Goal: Complete application form

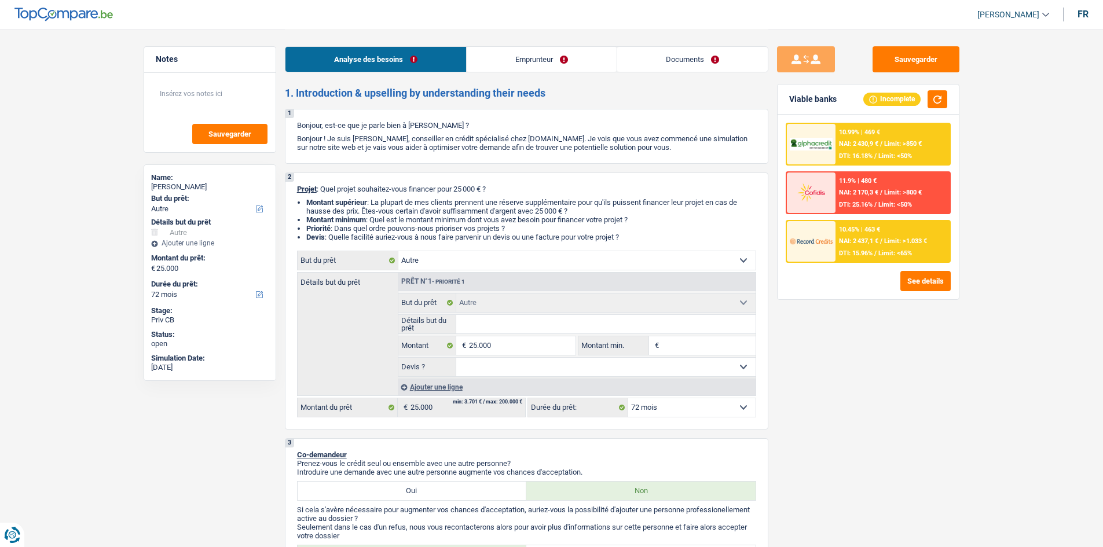
select select "other"
select select "72"
select select "other"
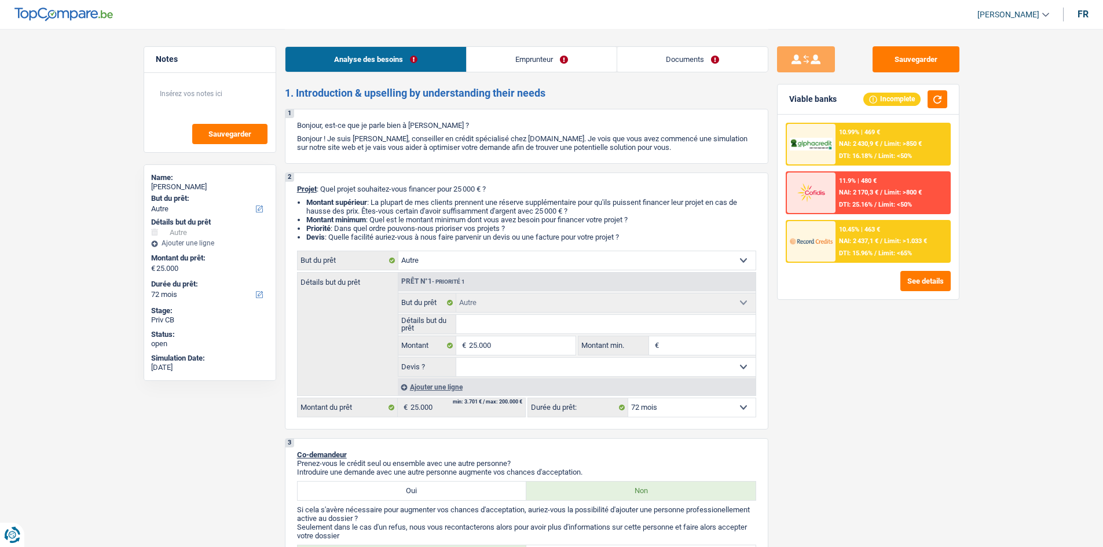
select select "72"
select select "privateEmployee"
select select "netSalary"
select select "mealVouchers"
select select "liveWithParents"
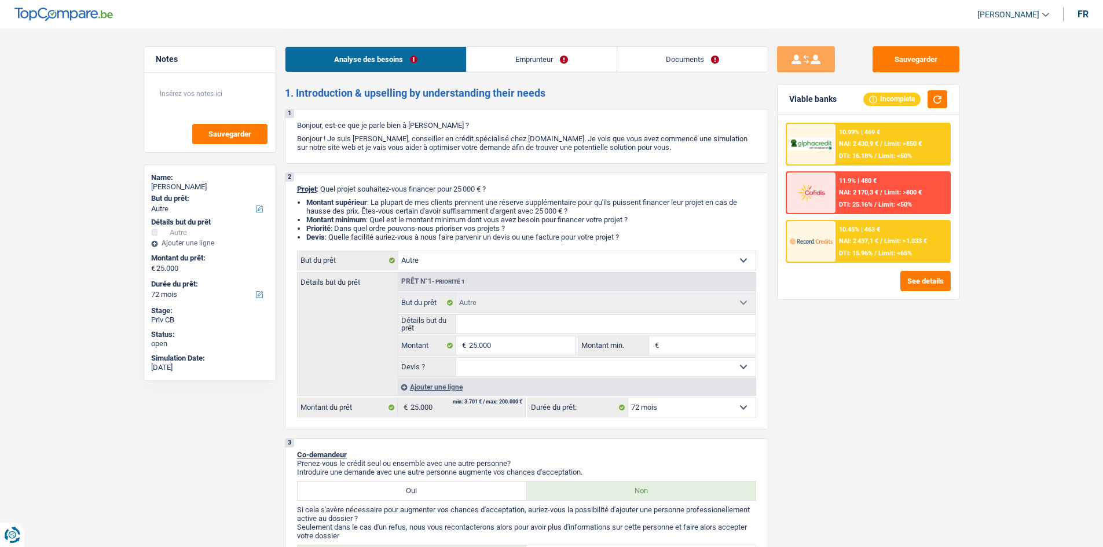
select select "other"
select select "72"
click at [885, 350] on div "Sauvegarder Viable banks Incomplete 10.99% | 469 € NAI: 2 430,9 € / Limit: >850…" at bounding box center [868, 287] width 200 height 482
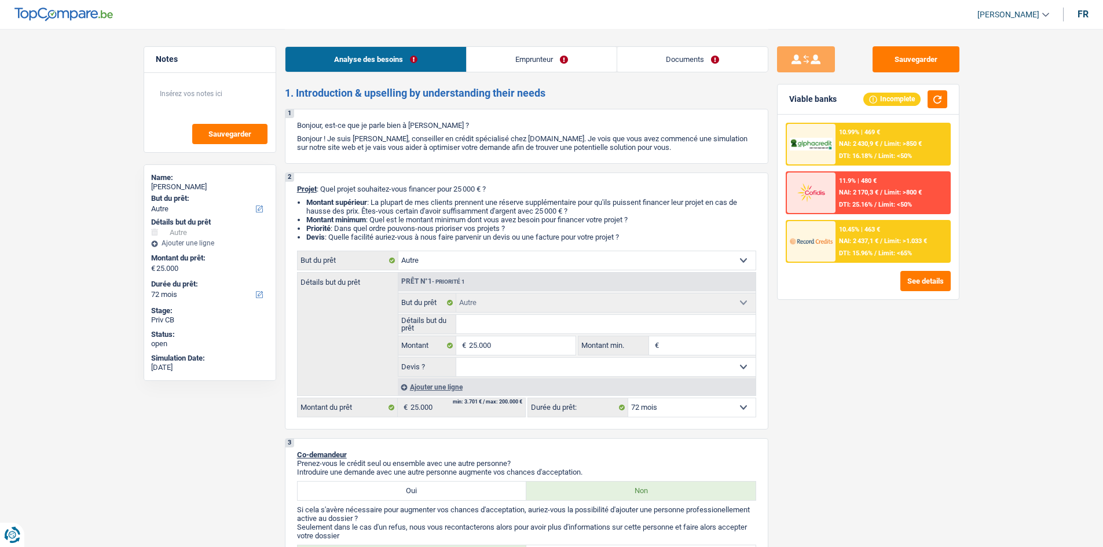
scroll to position [174, 0]
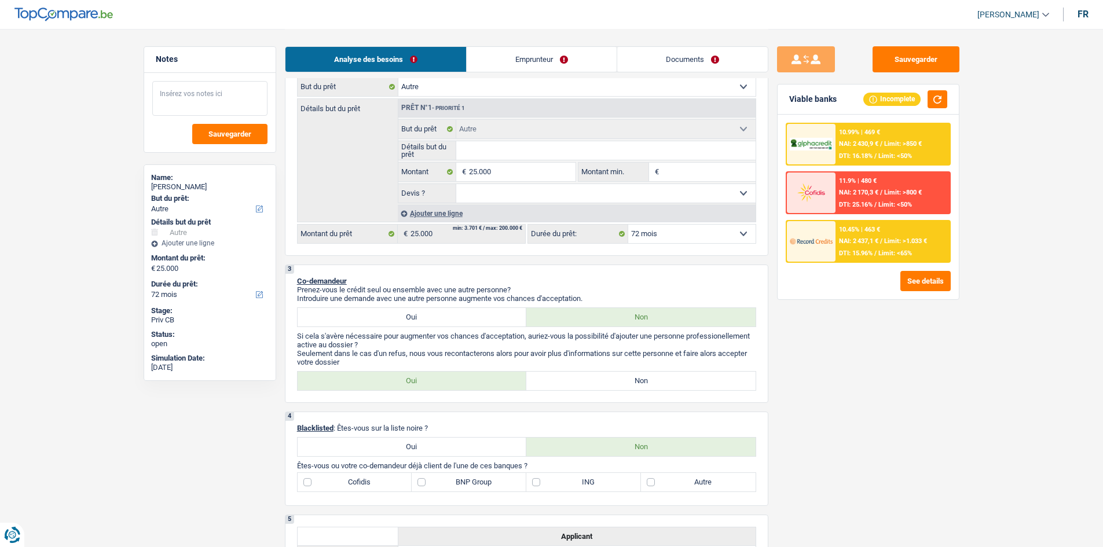
click at [221, 110] on textarea at bounding box center [209, 98] width 115 height 35
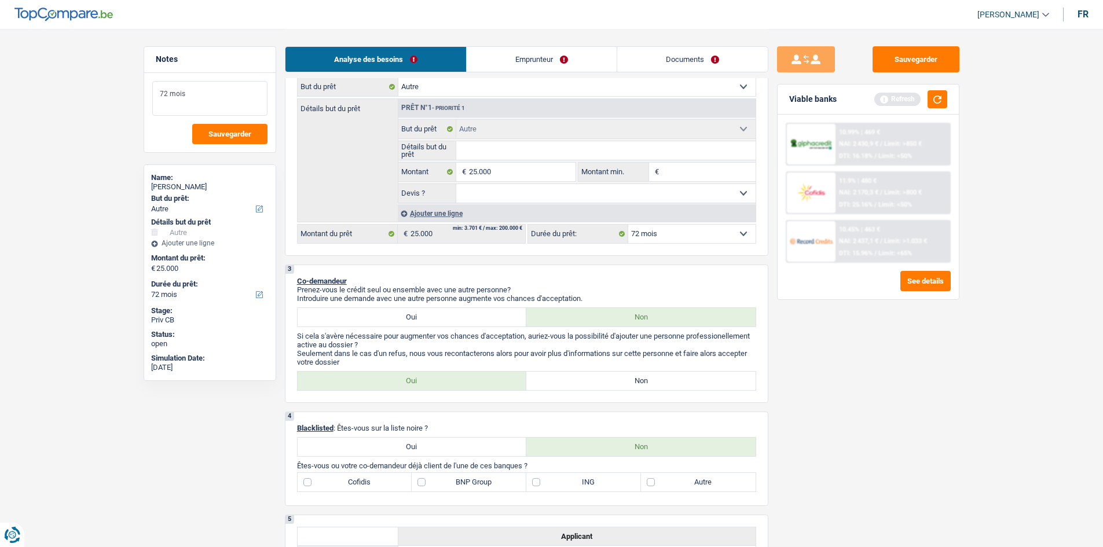
type textarea "72 mois"
click at [877, 397] on div "Sauvegarder Viable banks Refresh 10.99% | 469 € NAI: 2 430,9 € / Limit: >850 € …" at bounding box center [868, 287] width 200 height 482
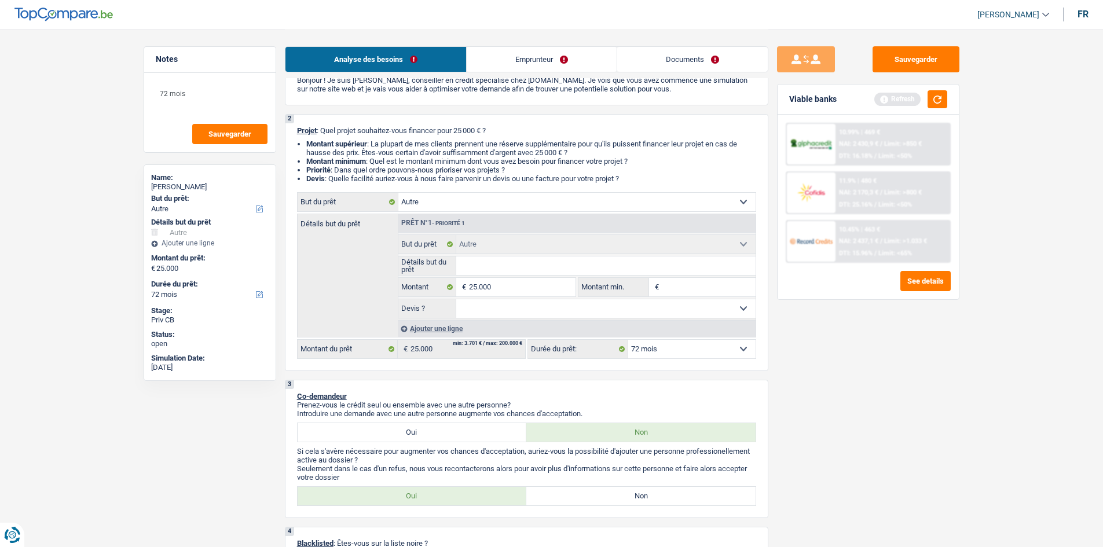
scroll to position [58, 0]
click at [571, 310] on select "Oui Non Non répondu Sélectionner une option" at bounding box center [605, 309] width 299 height 19
select select "false"
click at [456, 300] on select "Oui Non Non répondu Sélectionner une option" at bounding box center [605, 309] width 299 height 19
select select "false"
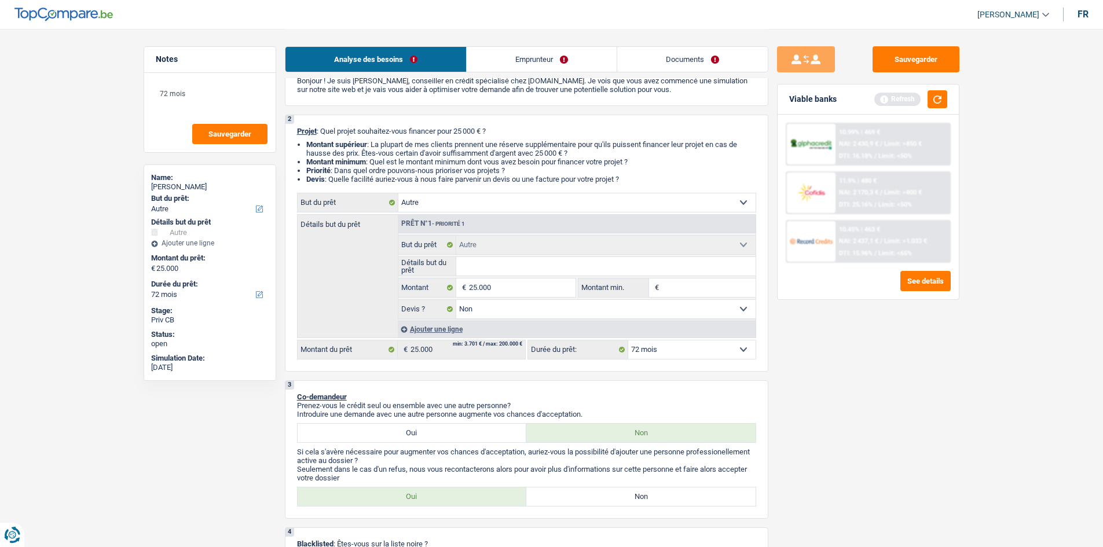
click at [862, 377] on div "Sauvegarder Viable banks Refresh 10.99% | 469 € NAI: 2 430,9 € / Limit: >850 € …" at bounding box center [868, 287] width 200 height 482
click at [939, 97] on button "button" at bounding box center [937, 99] width 20 height 18
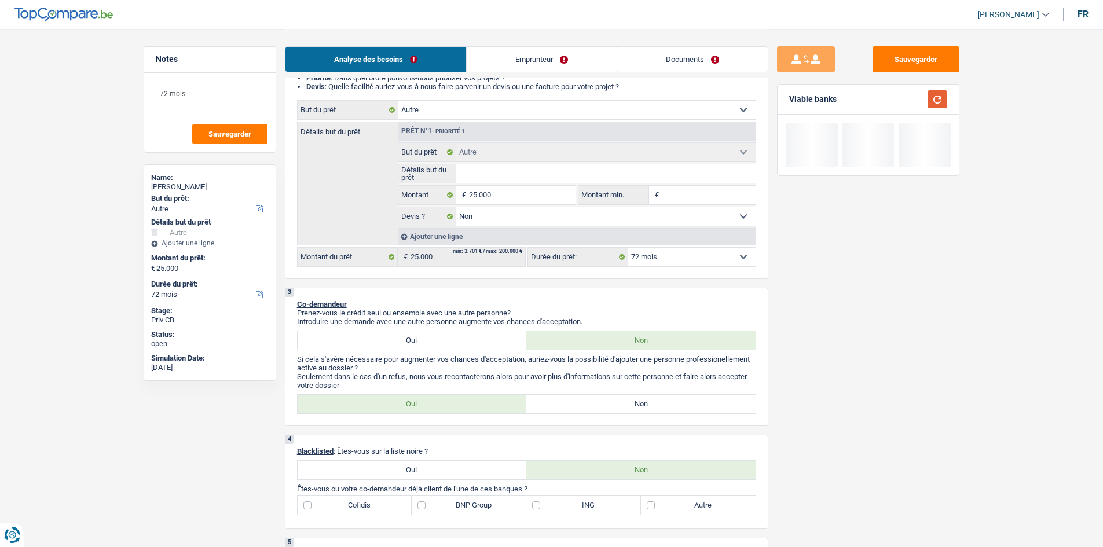
scroll to position [347, 0]
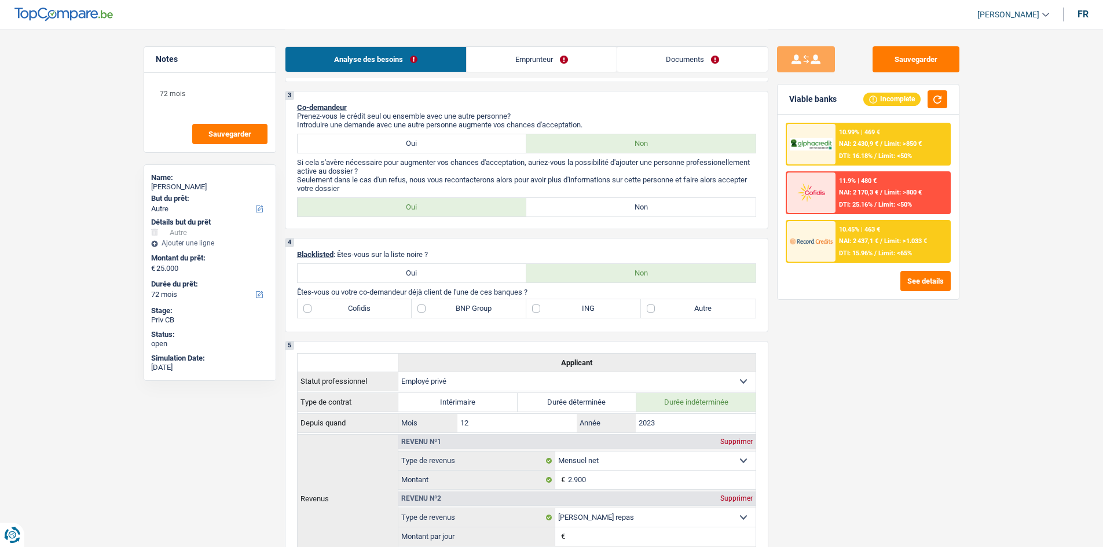
click at [577, 207] on label "Non" at bounding box center [640, 207] width 229 height 19
click at [577, 207] on input "Non" at bounding box center [640, 207] width 229 height 19
radio input "true"
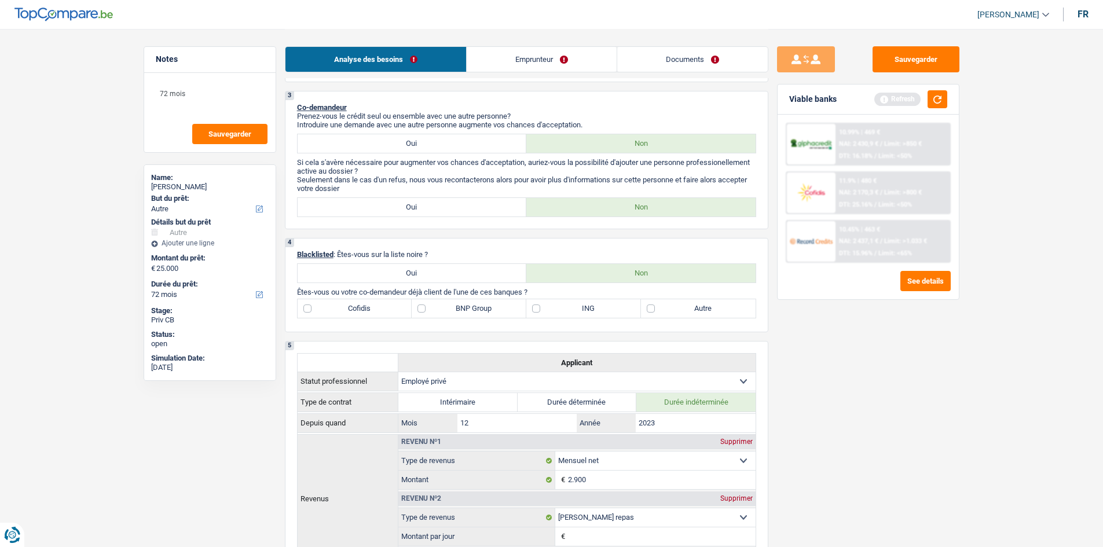
click at [581, 235] on div "1. Introduction & upselling by understanding their needs 1 Bonjour, est-ce que …" at bounding box center [526, 376] width 483 height 1275
click at [506, 205] on label "Oui" at bounding box center [412, 207] width 229 height 19
click at [506, 205] on input "Oui" at bounding box center [412, 207] width 229 height 19
radio input "true"
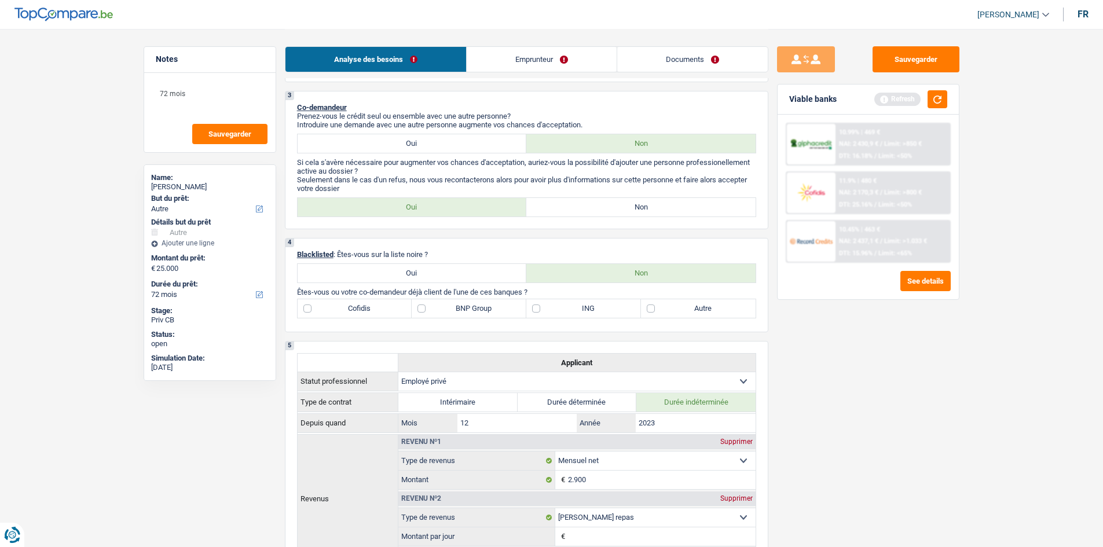
click at [907, 367] on div "Sauvegarder Viable banks Refresh 10.99% | 469 € NAI: 2 430,9 € / Limit: >850 € …" at bounding box center [868, 287] width 200 height 482
click at [929, 99] on button "button" at bounding box center [937, 99] width 20 height 18
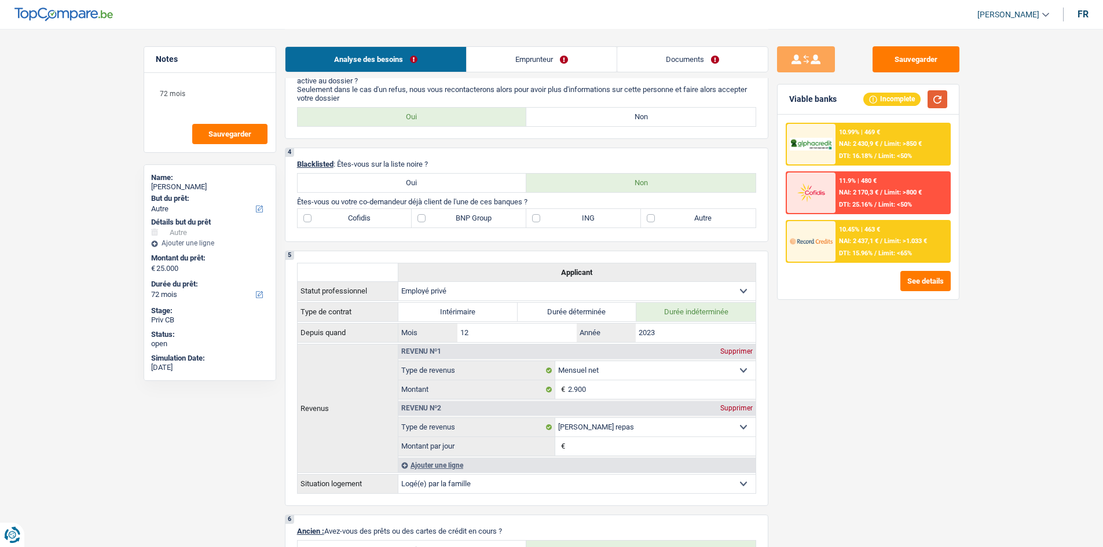
scroll to position [405, 0]
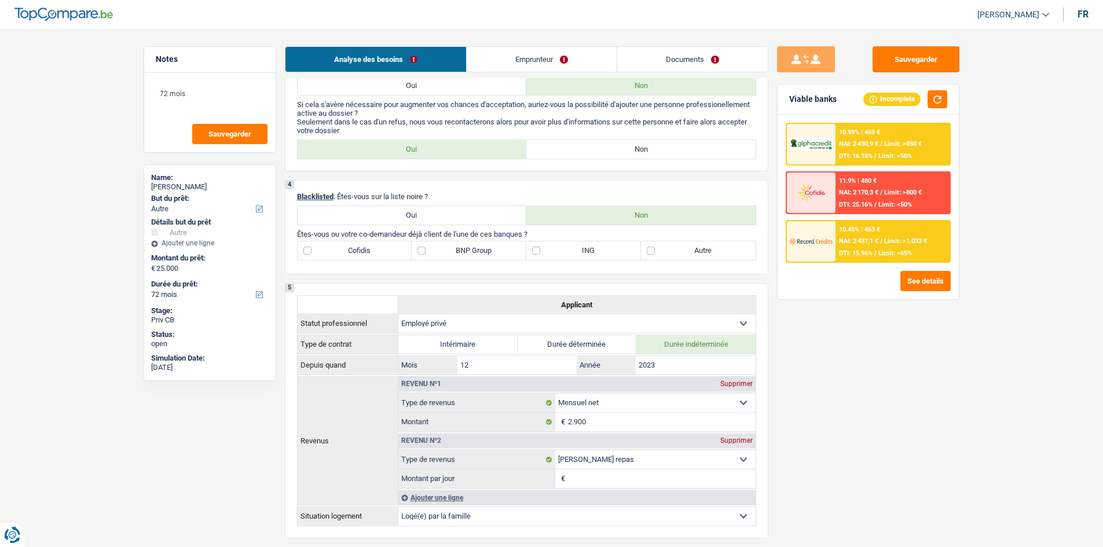
click at [819, 345] on div "Sauvegarder Viable banks Incomplete 10.99% | 469 € NAI: 2 430,9 € / Limit: >850…" at bounding box center [868, 287] width 200 height 482
click at [476, 251] on label "BNP Group" at bounding box center [469, 250] width 115 height 19
click at [476, 251] on input "BNP Group" at bounding box center [469, 250] width 115 height 19
checkbox input "true"
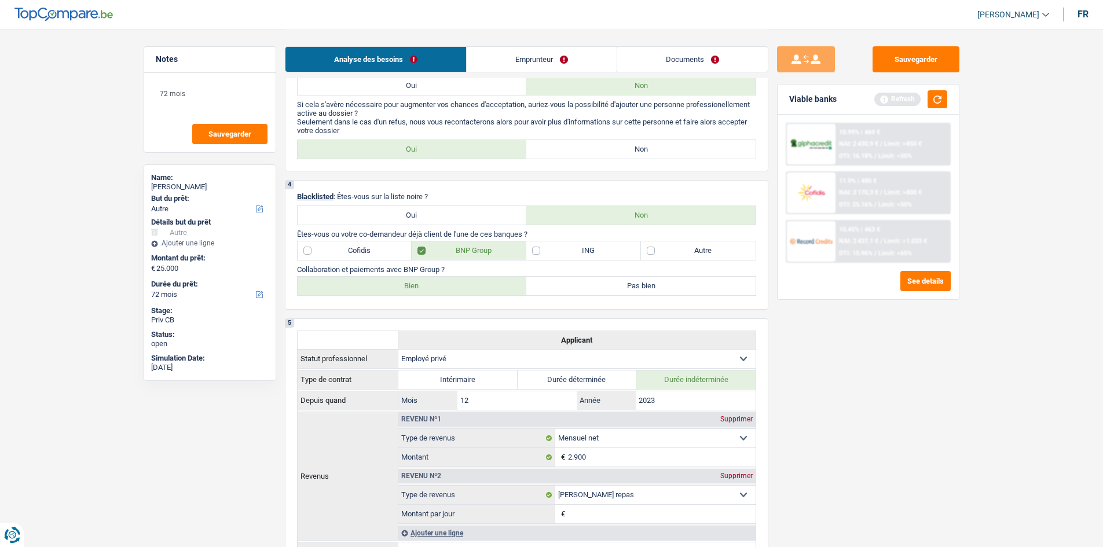
click at [437, 288] on label "Bien" at bounding box center [412, 286] width 229 height 19
click at [437, 288] on input "Bien" at bounding box center [412, 286] width 229 height 19
radio input "true"
click at [875, 381] on div "Sauvegarder Viable banks Refresh 10.99% | 469 € NAI: 2 430,9 € / Limit: >750 € …" at bounding box center [868, 287] width 200 height 482
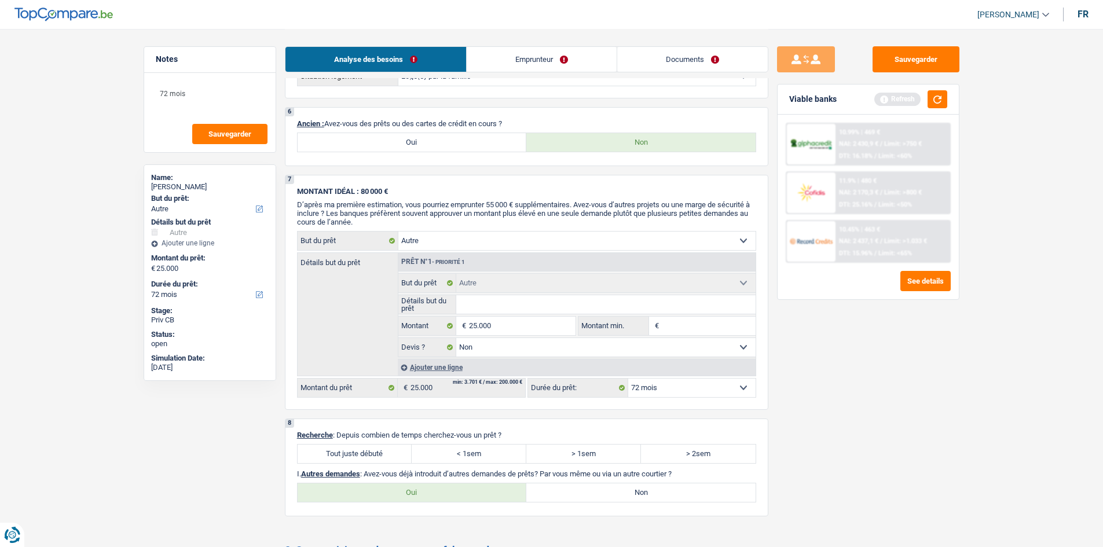
scroll to position [926, 0]
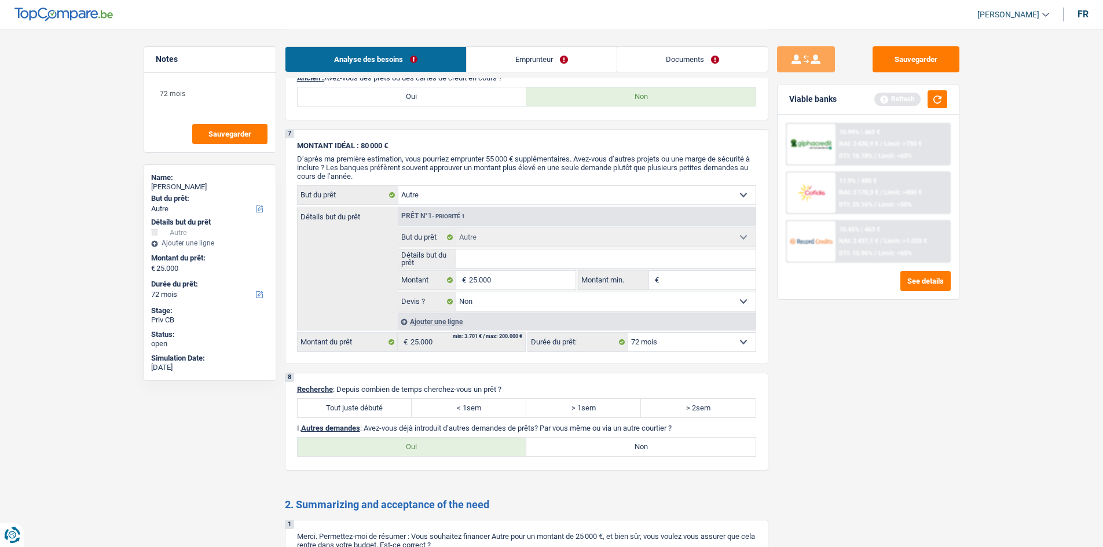
click at [370, 397] on div "8 Recherche : Depuis combien de temps cherchez-vous un prêt ? Tout juste débuté…" at bounding box center [526, 422] width 483 height 98
click at [363, 410] on label "Tout juste débuté" at bounding box center [355, 408] width 115 height 19
click at [363, 410] on input "Tout juste débuté" at bounding box center [355, 408] width 115 height 19
radio input "true"
click at [637, 448] on label "Non" at bounding box center [640, 447] width 229 height 19
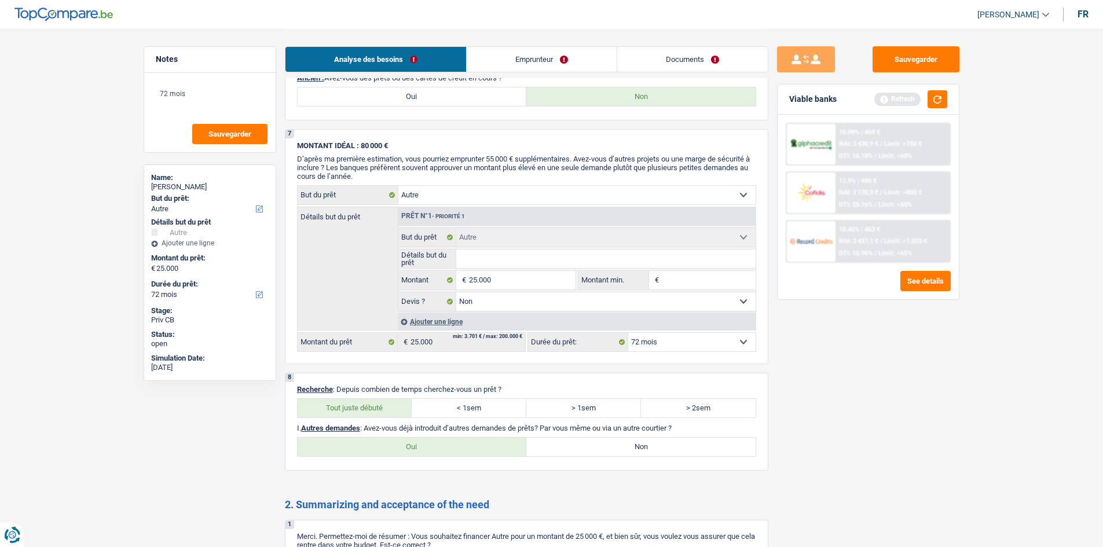
click at [637, 448] on input "Non" at bounding box center [640, 447] width 229 height 19
radio input "true"
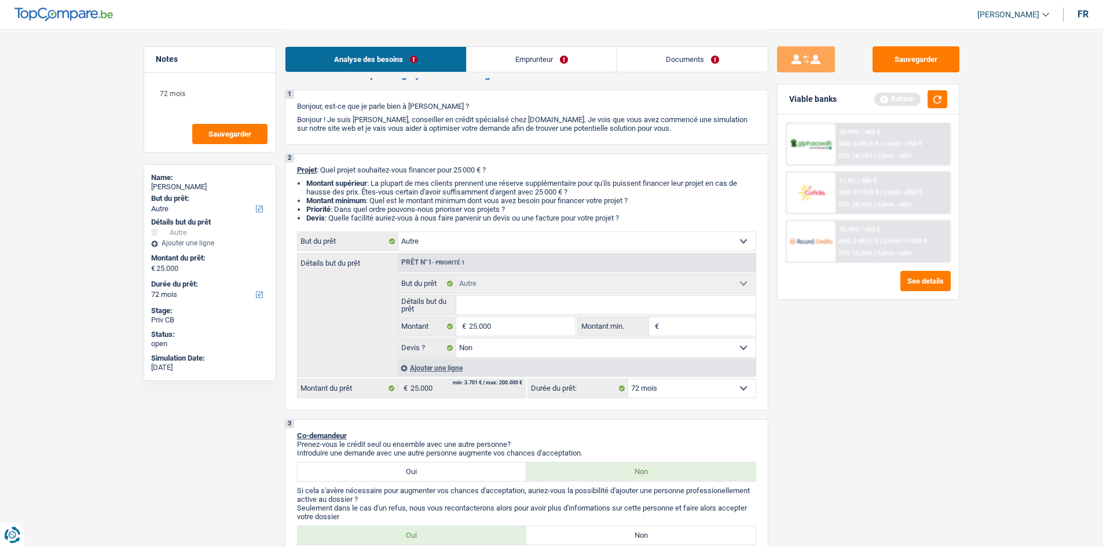
scroll to position [0, 0]
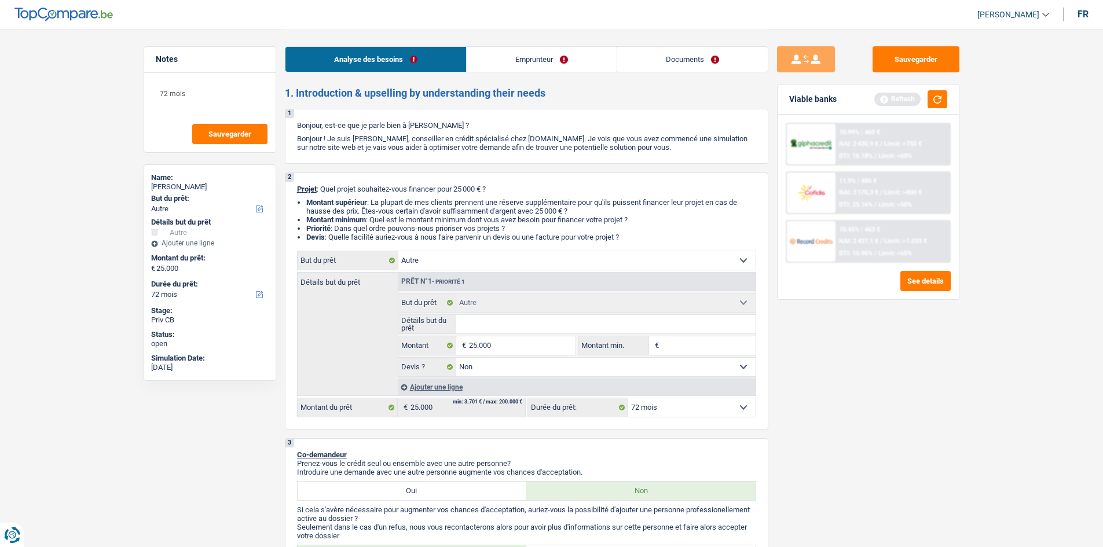
click at [872, 432] on div "Sauvegarder Viable banks Refresh 10.99% | 469 € NAI: 2 430,9 € / Limit: >750 € …" at bounding box center [868, 287] width 200 height 482
click at [557, 340] on input "25.000" at bounding box center [522, 345] width 106 height 19
click at [650, 346] on span "€" at bounding box center [655, 345] width 13 height 19
click at [676, 346] on input "Montant min." at bounding box center [709, 345] width 94 height 19
click at [940, 101] on button "button" at bounding box center [937, 99] width 20 height 18
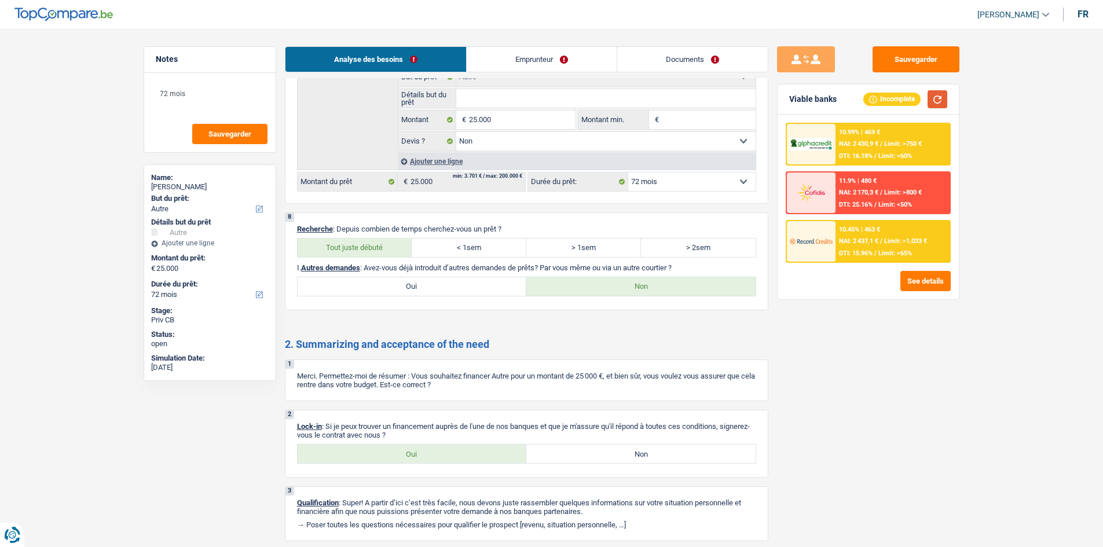
scroll to position [811, 0]
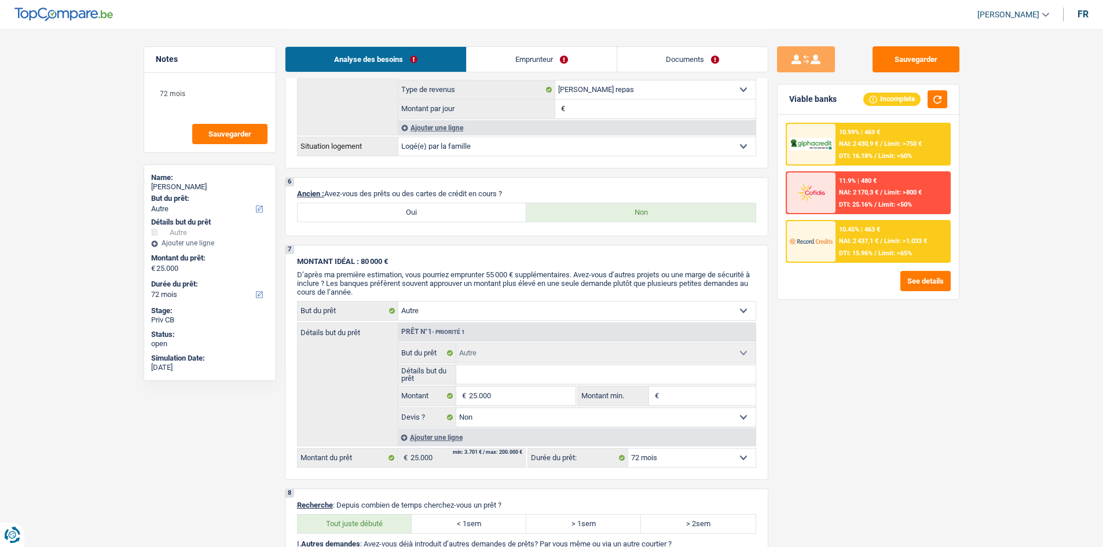
click at [502, 63] on link "Emprunteur" at bounding box center [542, 59] width 150 height 25
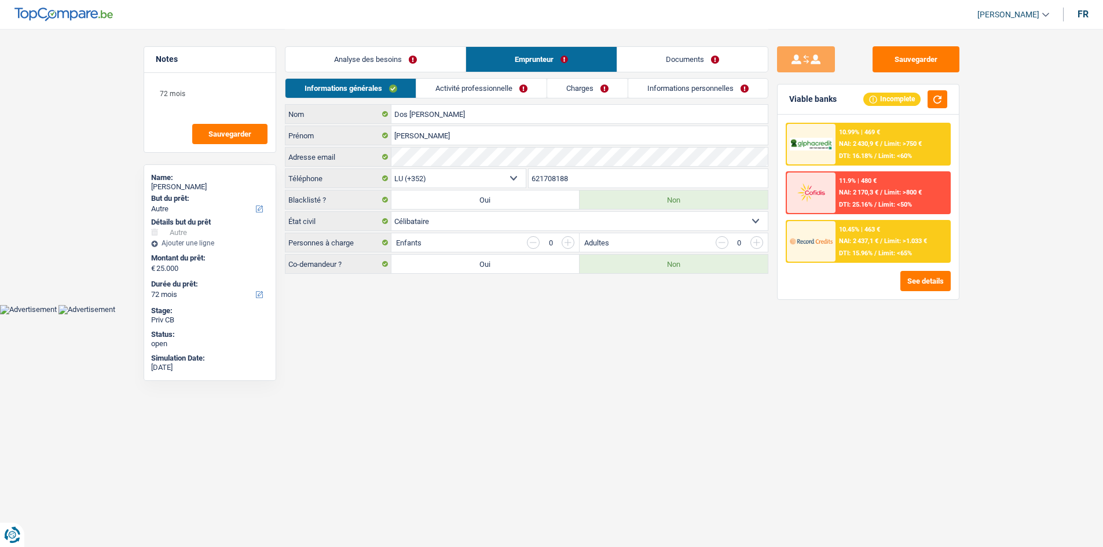
scroll to position [0, 0]
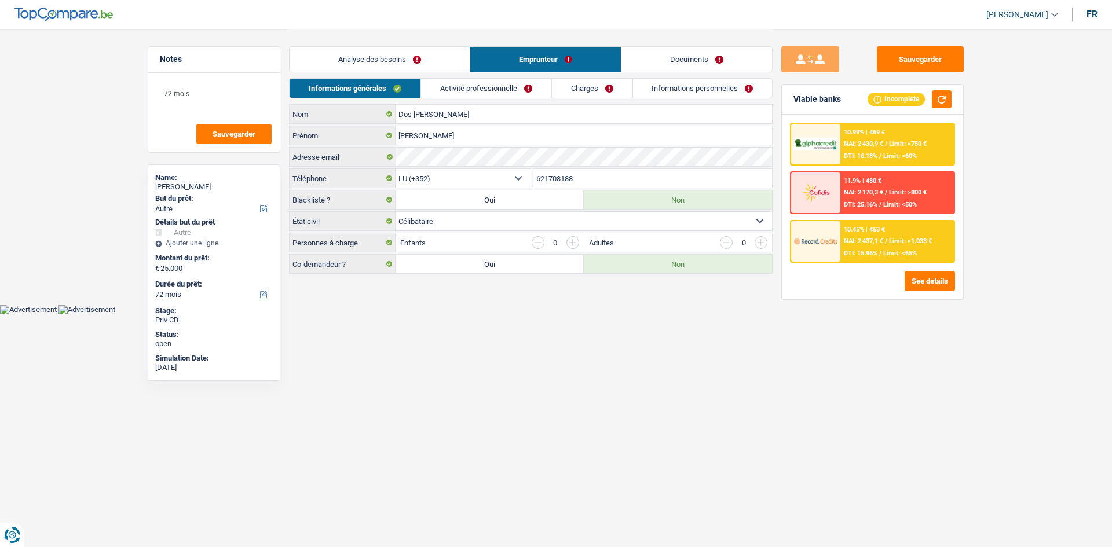
click at [554, 314] on html "Vous avez le contrôle de vos données Nous utilisons des cookies, tout comme nos…" at bounding box center [556, 157] width 1112 height 314
click at [487, 90] on link "Activité professionnelle" at bounding box center [486, 88] width 130 height 19
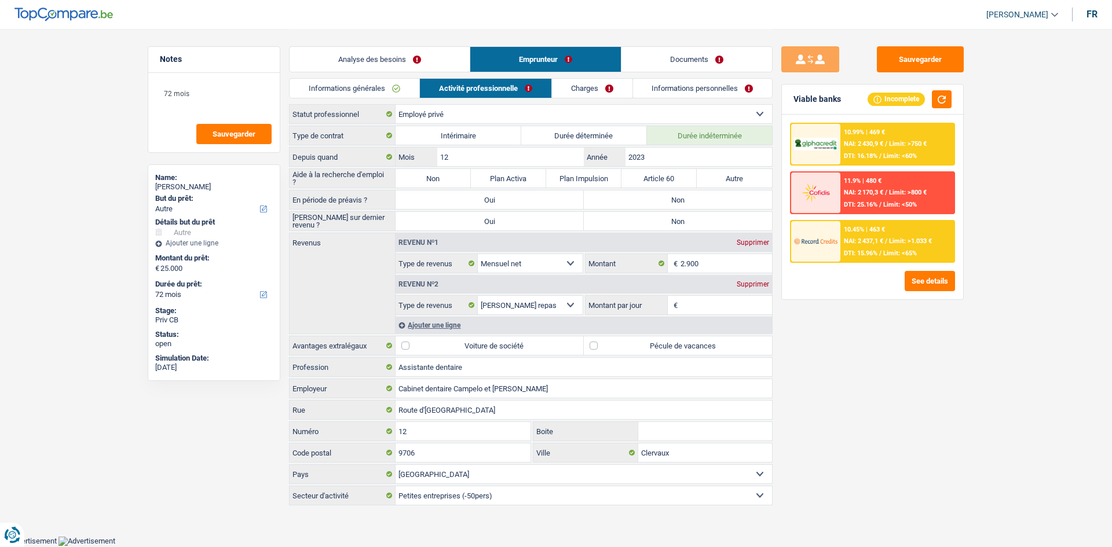
click at [435, 173] on label "Non" at bounding box center [432, 178] width 75 height 19
click at [435, 173] on input "Non" at bounding box center [432, 178] width 75 height 19
radio input "true"
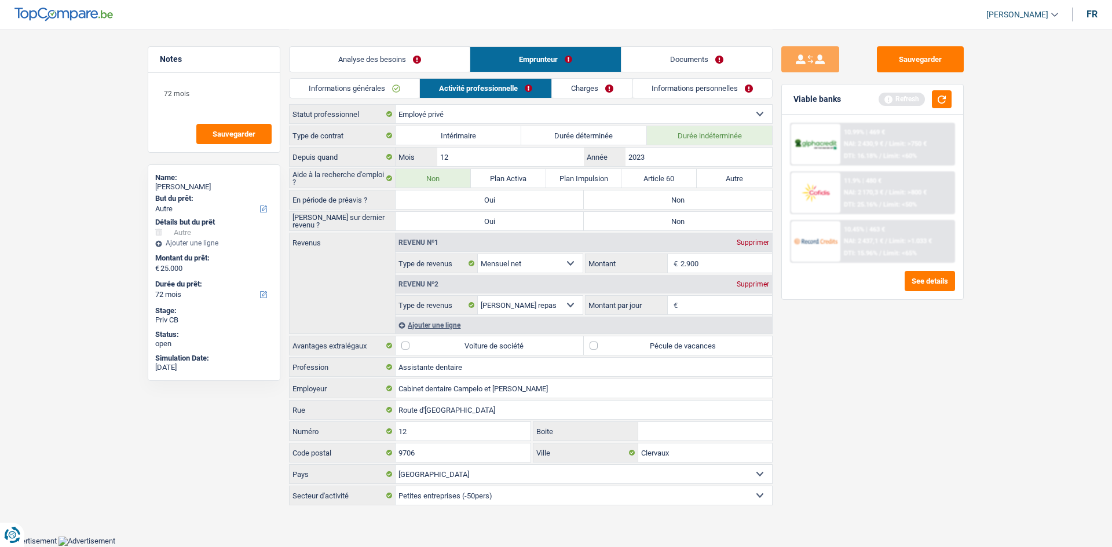
click at [672, 203] on label "Non" at bounding box center [678, 199] width 188 height 19
click at [672, 203] on input "Non" at bounding box center [678, 199] width 188 height 19
radio input "true"
click at [667, 223] on label "Non" at bounding box center [678, 221] width 188 height 19
click at [667, 223] on input "Non" at bounding box center [678, 221] width 188 height 19
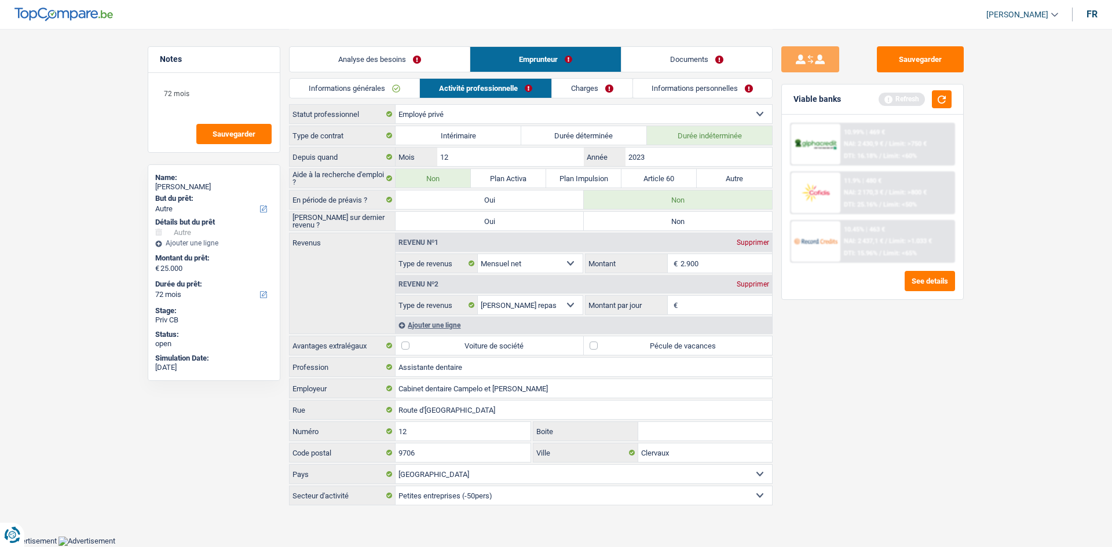
radio input "true"
drag, startPoint x: 733, startPoint y: 52, endPoint x: 702, endPoint y: 67, distance: 34.2
click at [733, 52] on link "Documents" at bounding box center [696, 59] width 151 height 25
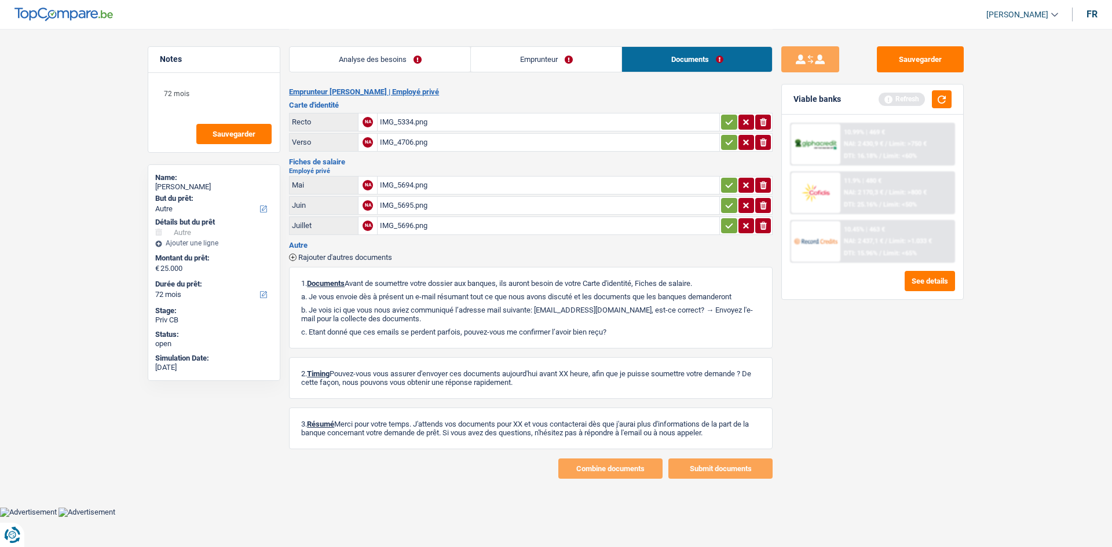
click at [470, 225] on div "IMG_5696.png" at bounding box center [548, 225] width 337 height 17
click at [511, 59] on link "Emprunteur" at bounding box center [546, 59] width 151 height 25
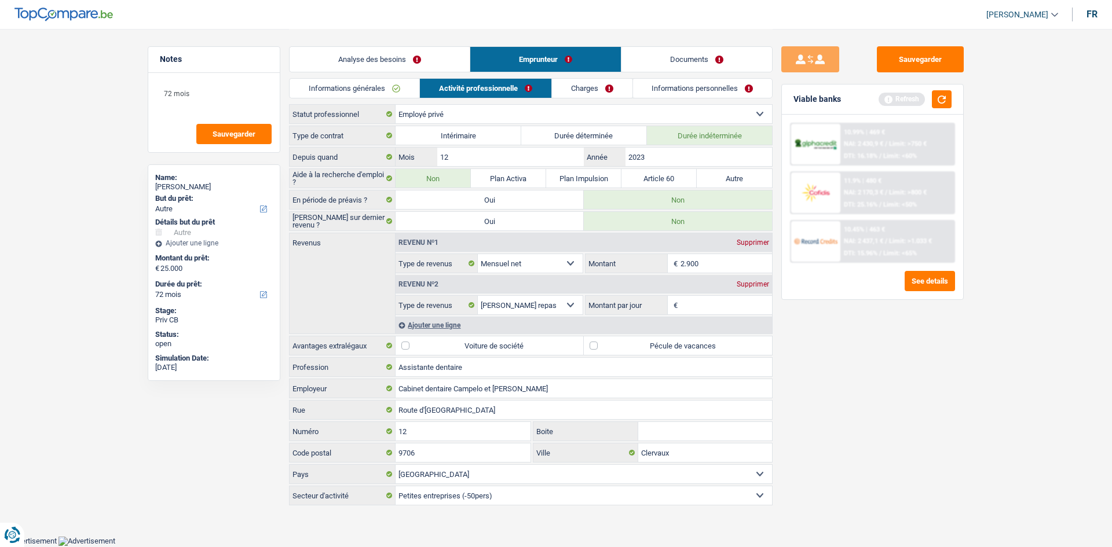
click at [758, 286] on div "Supprimer" at bounding box center [753, 284] width 38 height 7
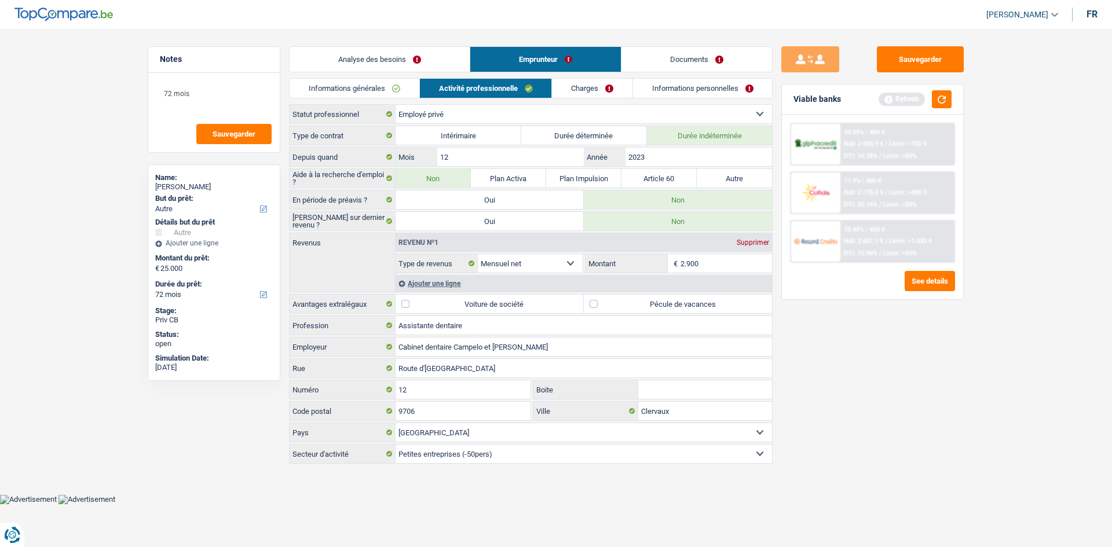
click at [584, 93] on link "Charges" at bounding box center [592, 88] width 80 height 19
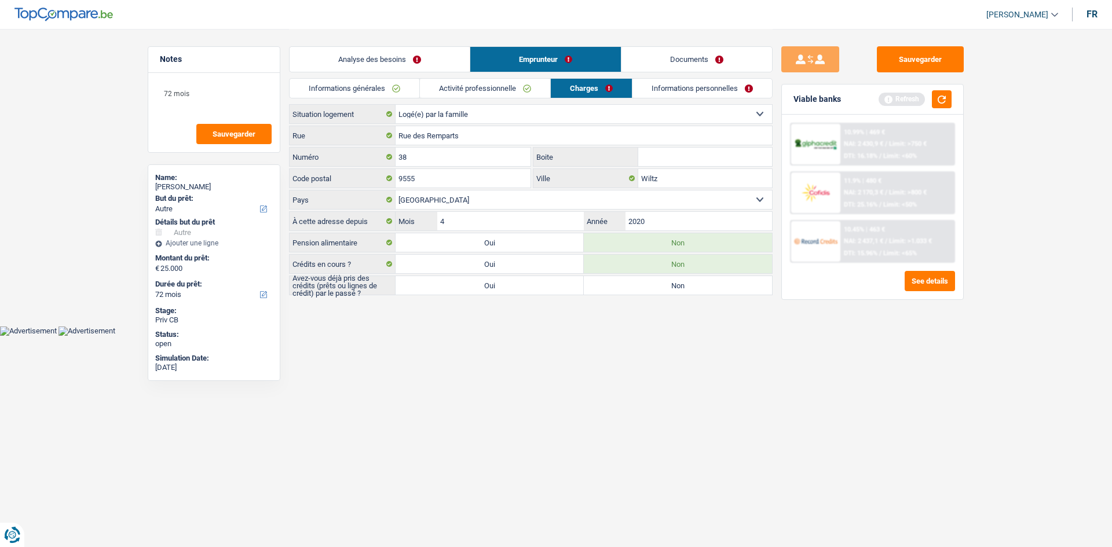
click at [555, 288] on label "Oui" at bounding box center [489, 285] width 188 height 19
click at [555, 288] on input "Oui" at bounding box center [489, 285] width 188 height 19
radio input "true"
click at [669, 88] on link "Informations personnelles" at bounding box center [703, 88] width 140 height 19
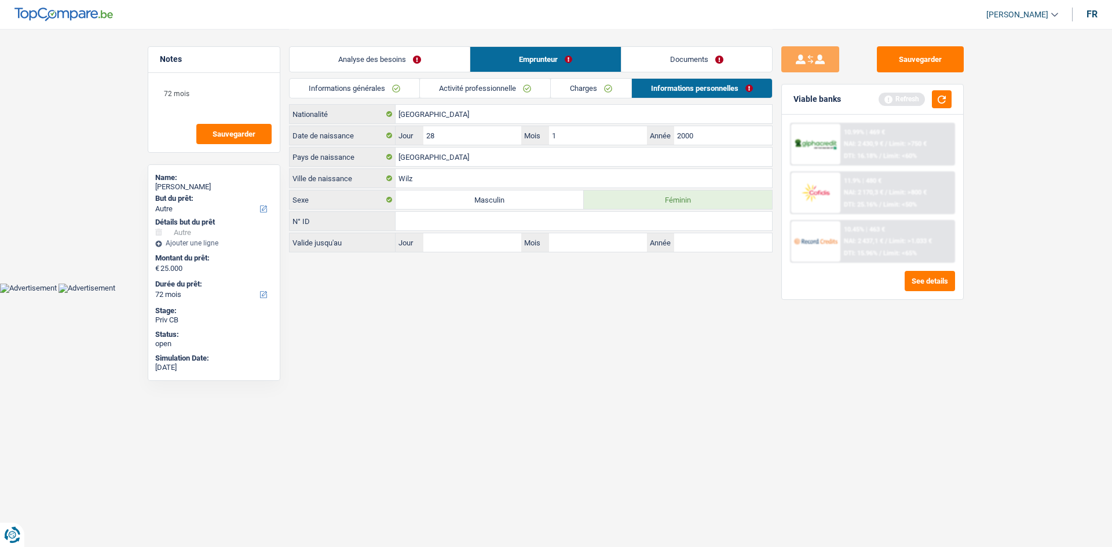
click at [659, 62] on link "Documents" at bounding box center [696, 59] width 151 height 25
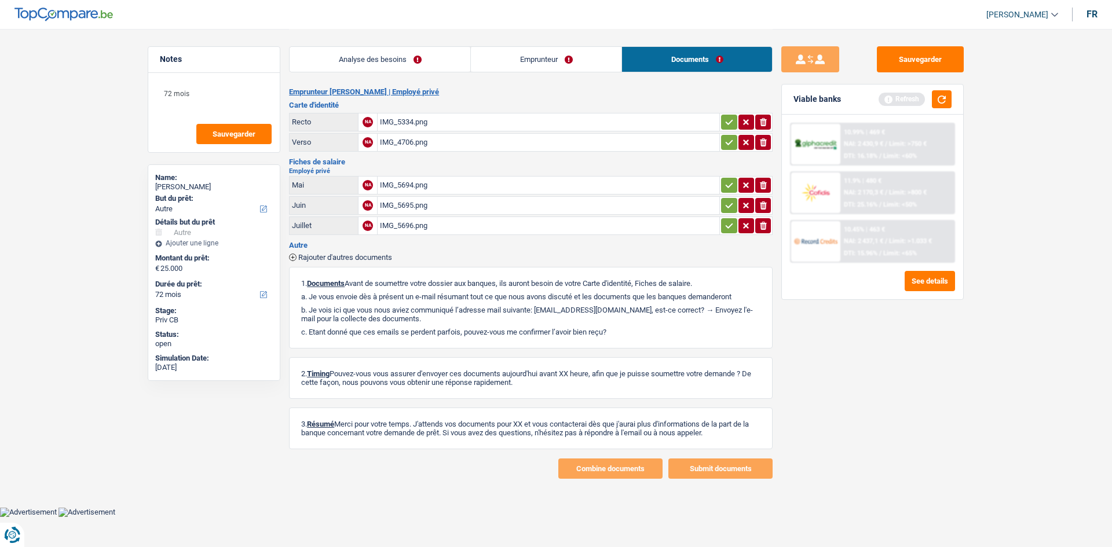
click at [474, 122] on div "IMG_5334.png" at bounding box center [548, 121] width 337 height 17
click at [483, 208] on div "IMG_5695.png" at bounding box center [548, 205] width 337 height 17
click at [465, 206] on div "IMG_5695.png" at bounding box center [548, 205] width 337 height 17
click at [430, 226] on div "IMG_5696.png" at bounding box center [548, 225] width 337 height 17
click at [65, 132] on main "Notes 72 mois Sauvegarder Name: [PERSON_NAME] But du prêt: Confort maison: meub…" at bounding box center [556, 254] width 1112 height 508
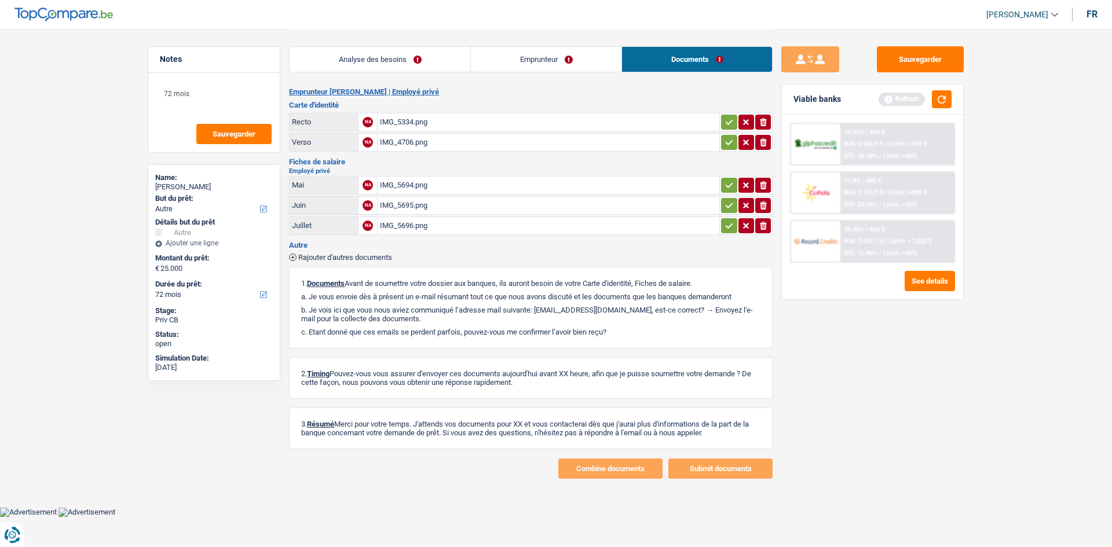
click at [563, 60] on link "Emprunteur" at bounding box center [546, 59] width 151 height 25
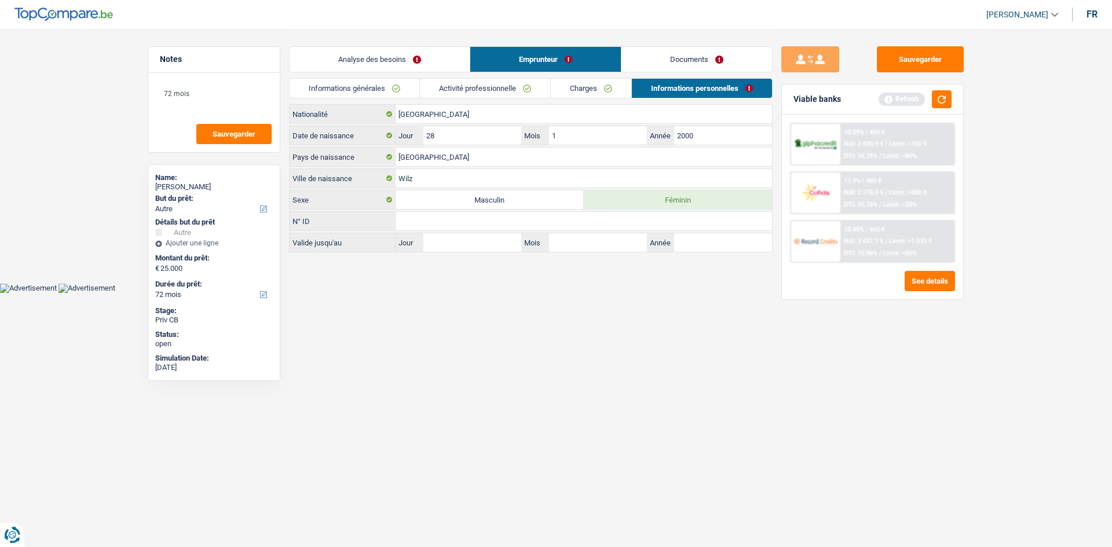
click at [504, 84] on link "Activité professionnelle" at bounding box center [485, 88] width 130 height 19
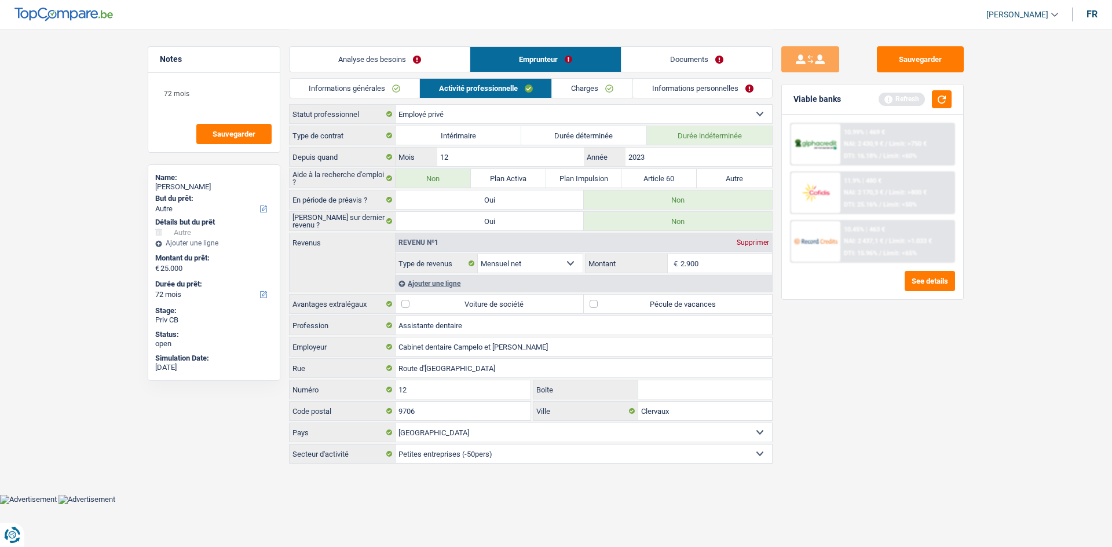
click at [203, 185] on div "[PERSON_NAME]" at bounding box center [214, 186] width 118 height 9
copy div "[PERSON_NAME]"
click at [954, 96] on div "Viable banks Refresh" at bounding box center [872, 100] width 181 height 30
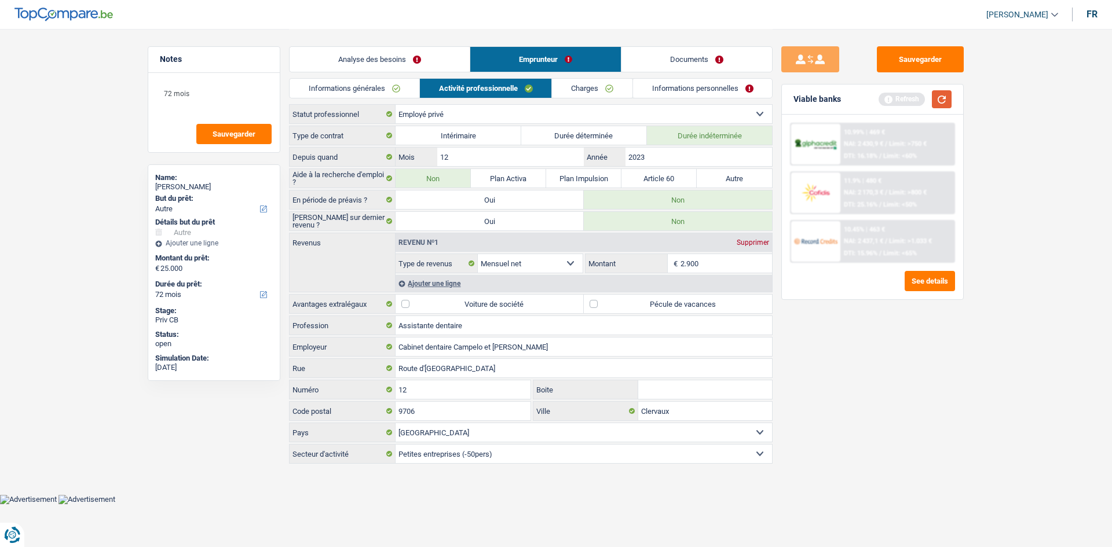
click at [944, 99] on button "button" at bounding box center [942, 99] width 20 height 18
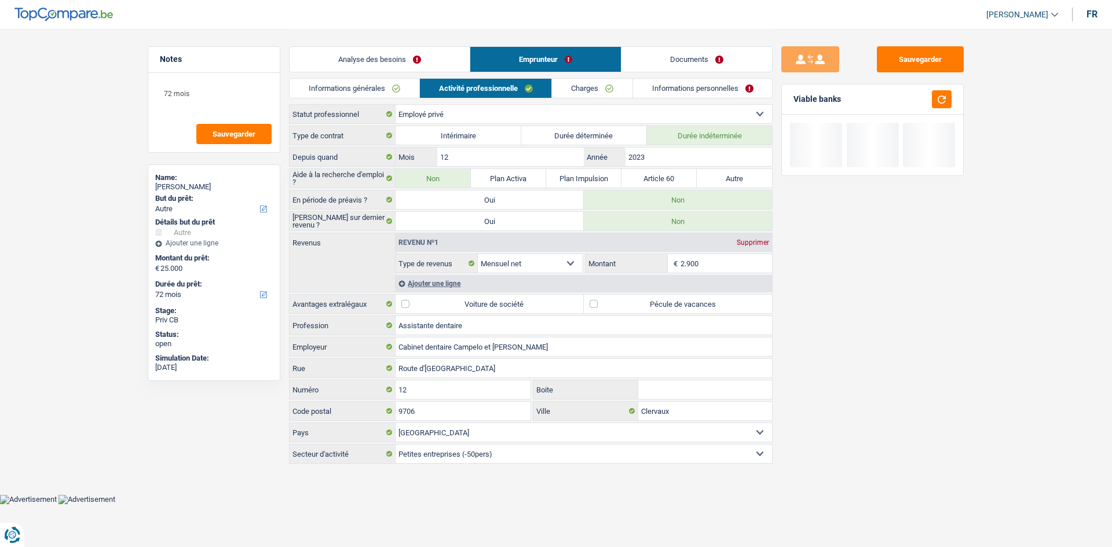
click at [434, 50] on link "Analyse des besoins" at bounding box center [379, 59] width 180 height 25
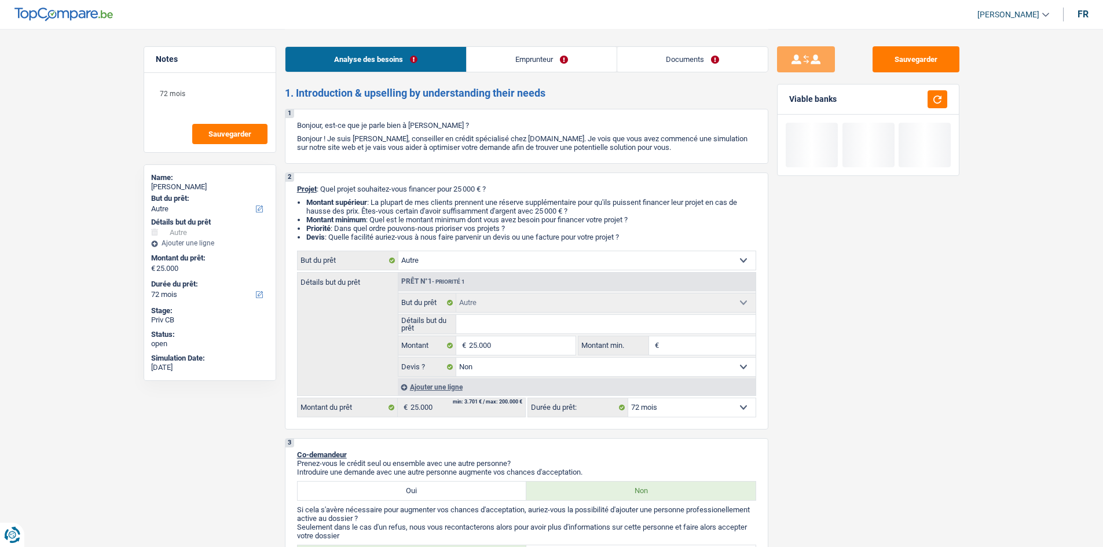
click at [526, 329] on input "Détails but du prêt" at bounding box center [605, 324] width 299 height 19
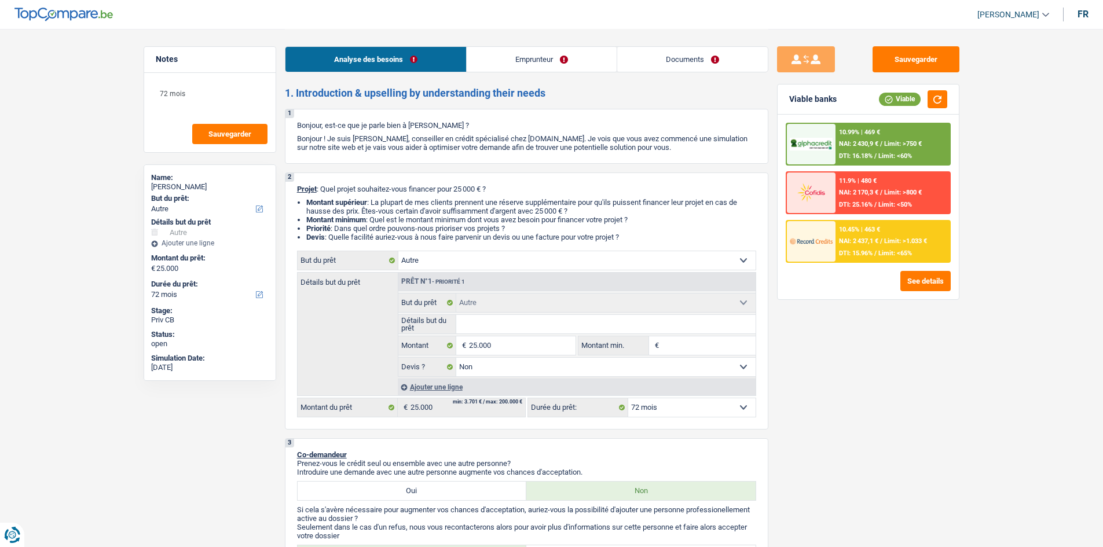
type input "A"
type input "Ac"
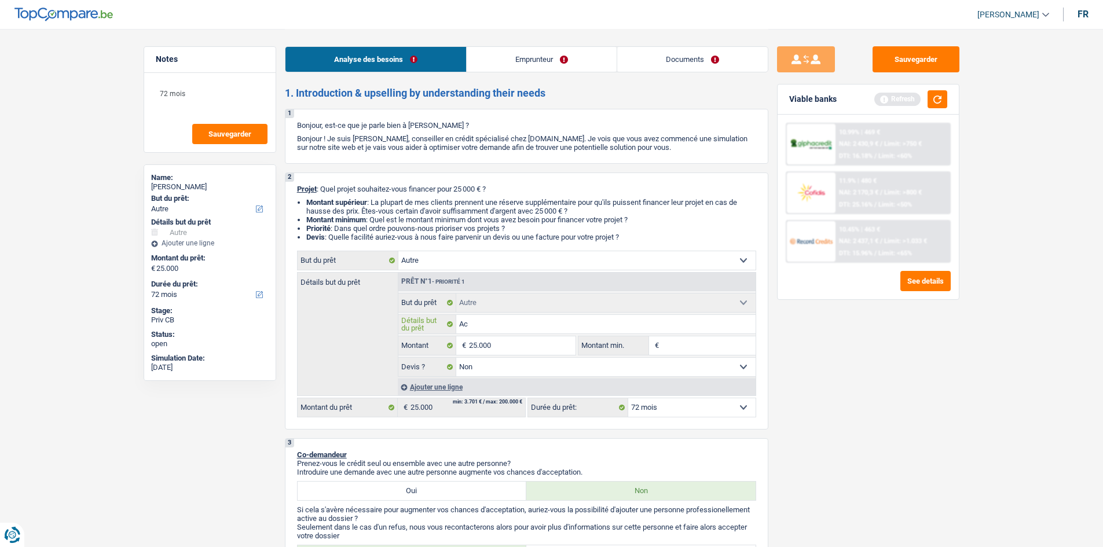
type input "Ach"
type input "Acha"
type input "Achat"
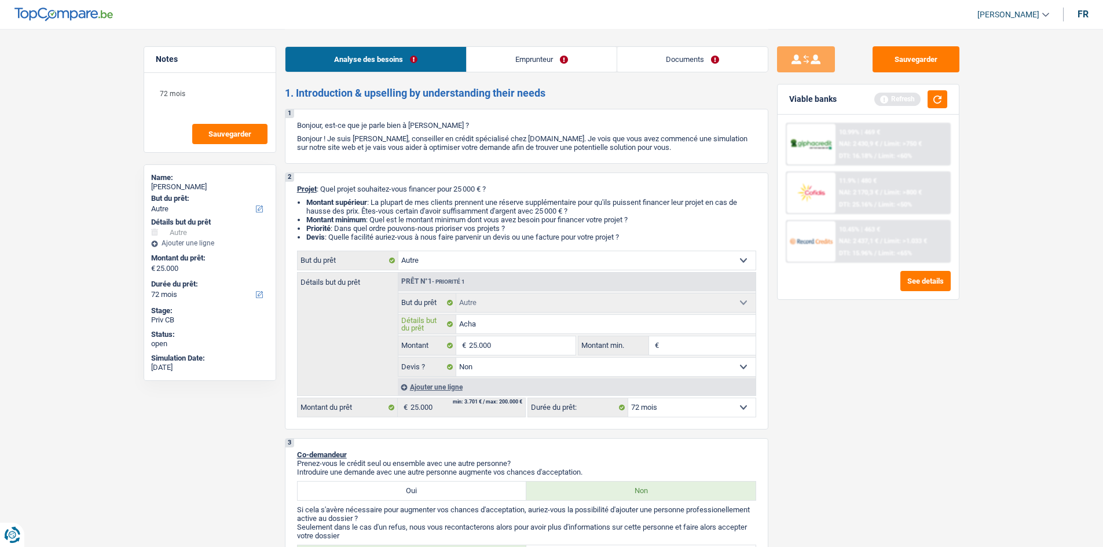
type input "Achat"
type input "Achat d"
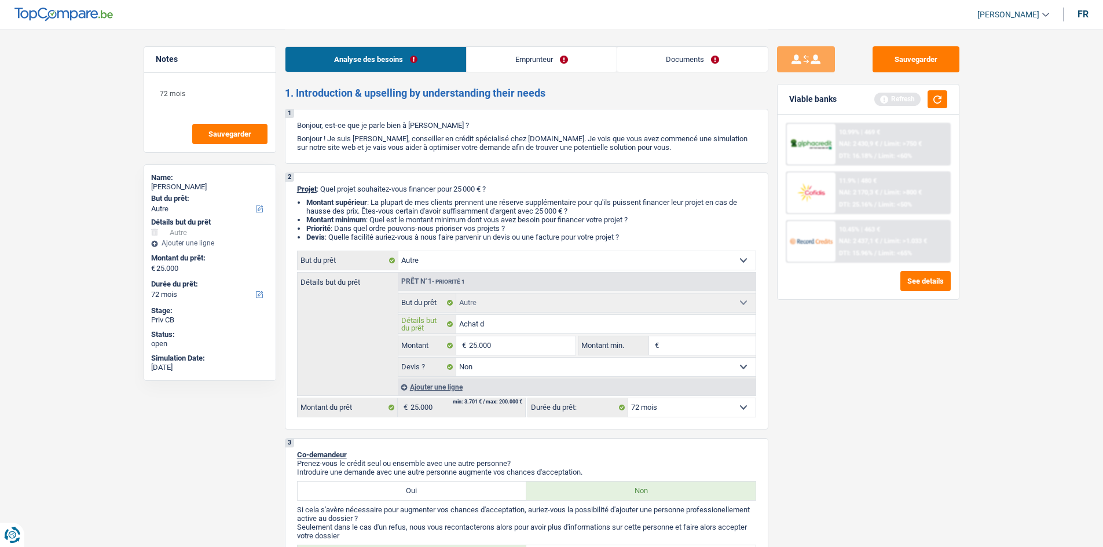
type input "Achat de"
type input "Achat de v"
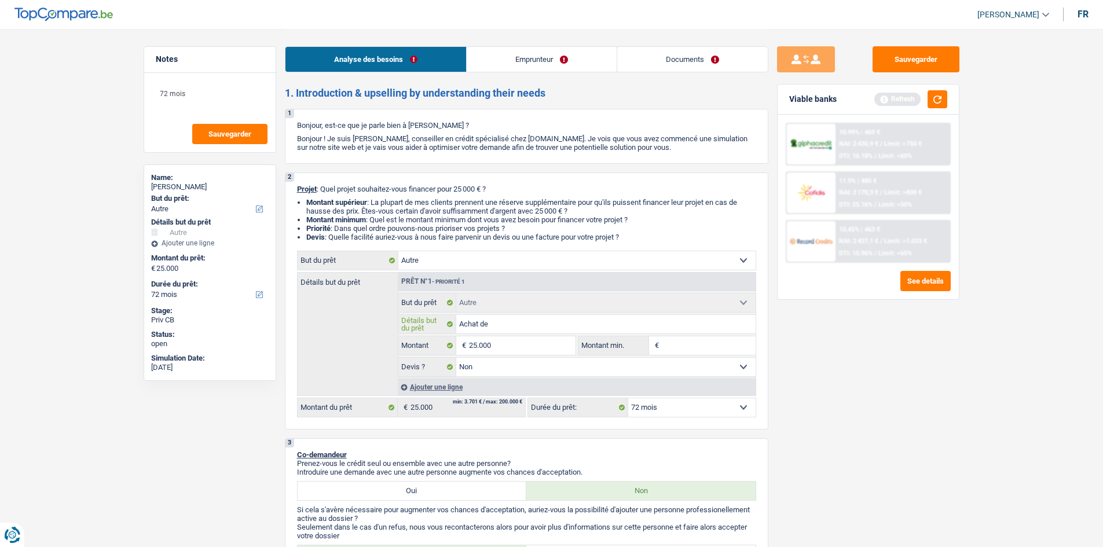
type input "Achat de v"
type input "Achat de vé"
type input "Achat de véi"
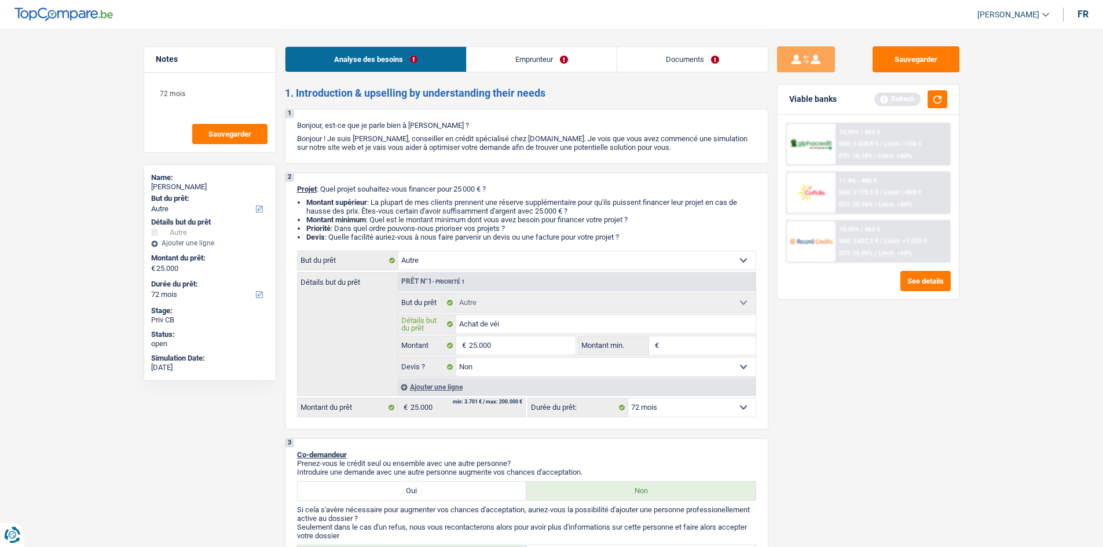
type input "Achat de véic"
type input "Achat de véicu"
type input "Achat de véicul"
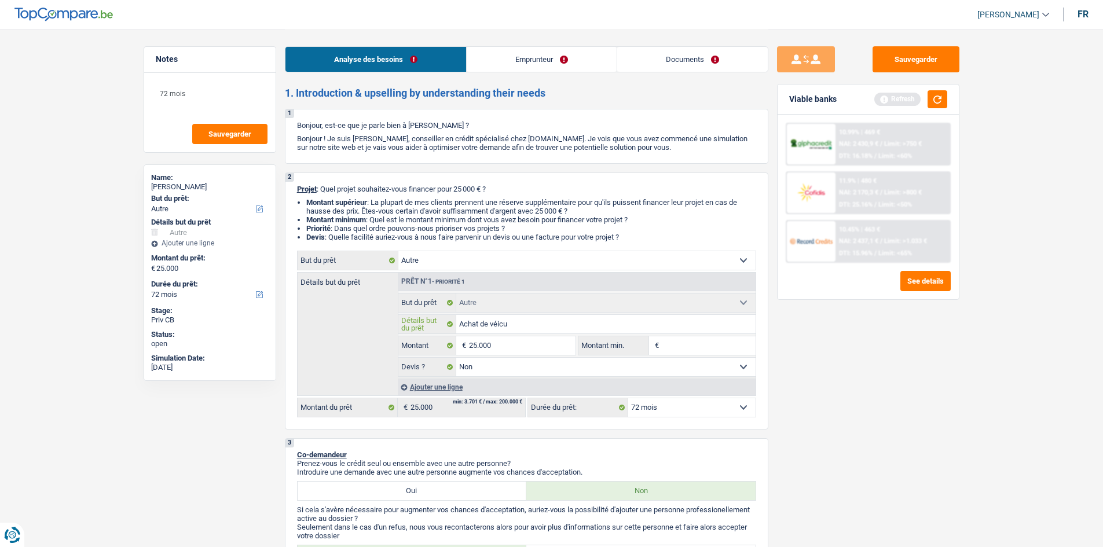
type input "Achat de véicul"
type input "Achat de véicule"
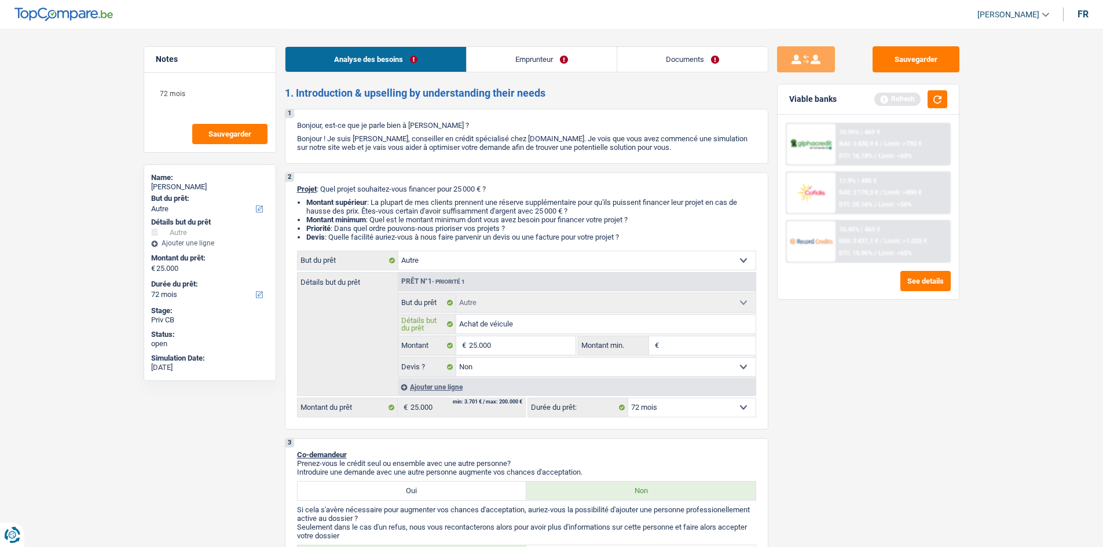
type input "Achat de véicule p"
type input "Achat de véicule pa"
type input "Achat de véicule pas"
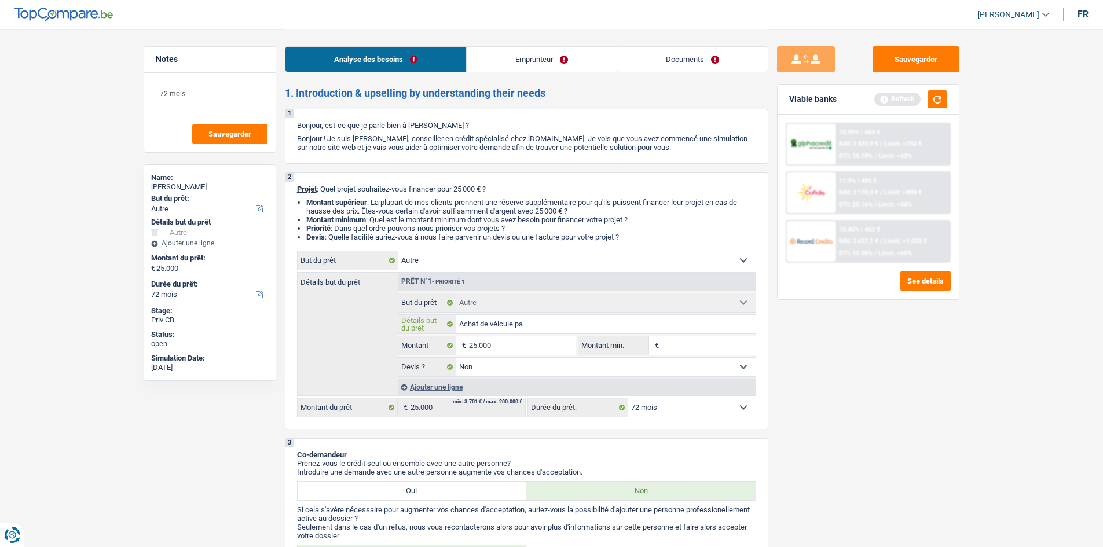
type input "Achat de véicule pas"
type input "Achat de véicule pas e"
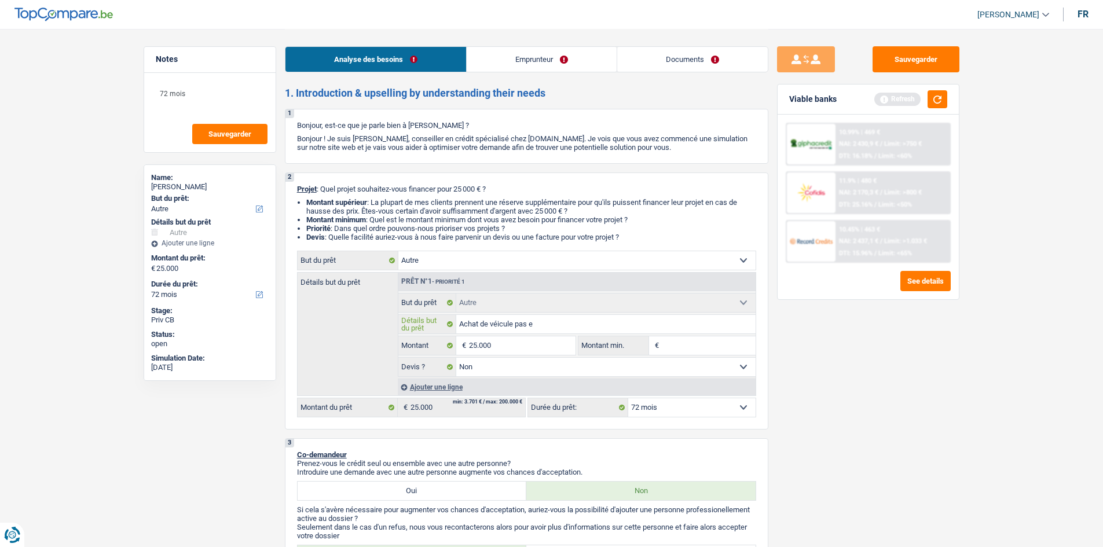
type input "Achat de véicule pas en"
type input "Achat de véicule pas enc"
type input "Achat de véicule pas enco"
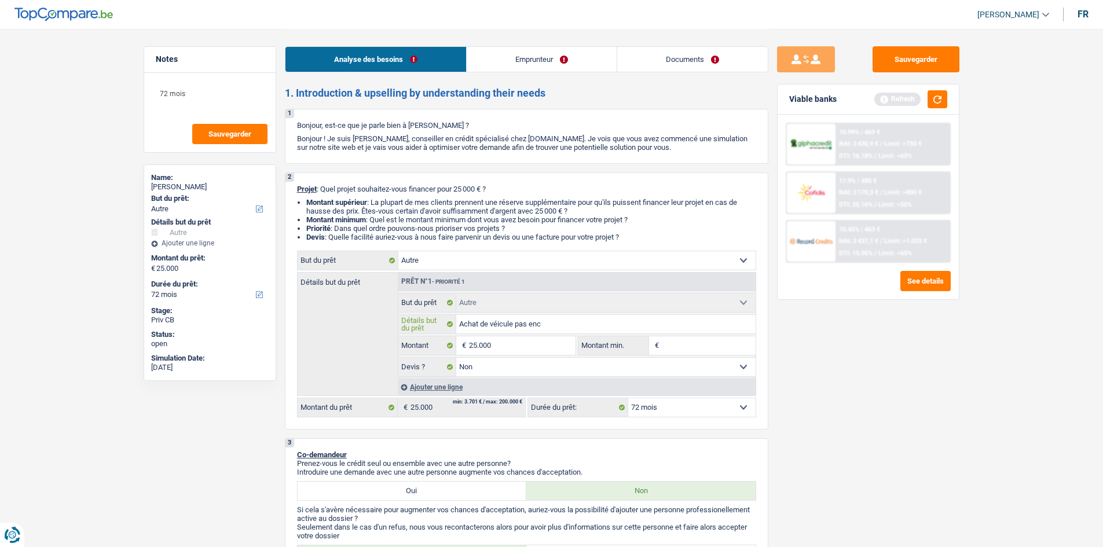
type input "Achat de véicule pas enco"
type input "Achat de véicule pas encor"
type input "Achat de véicule pas encore"
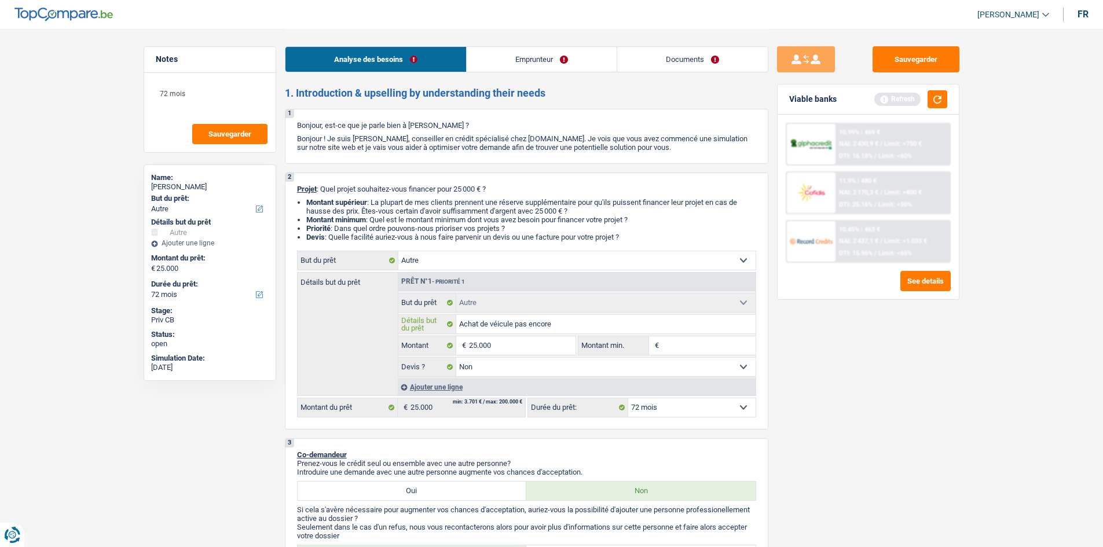
type input "Achat de véicule pas encore"
type input "Achat de véicule pas encore t"
type input "Achat de véicule pas encore tr"
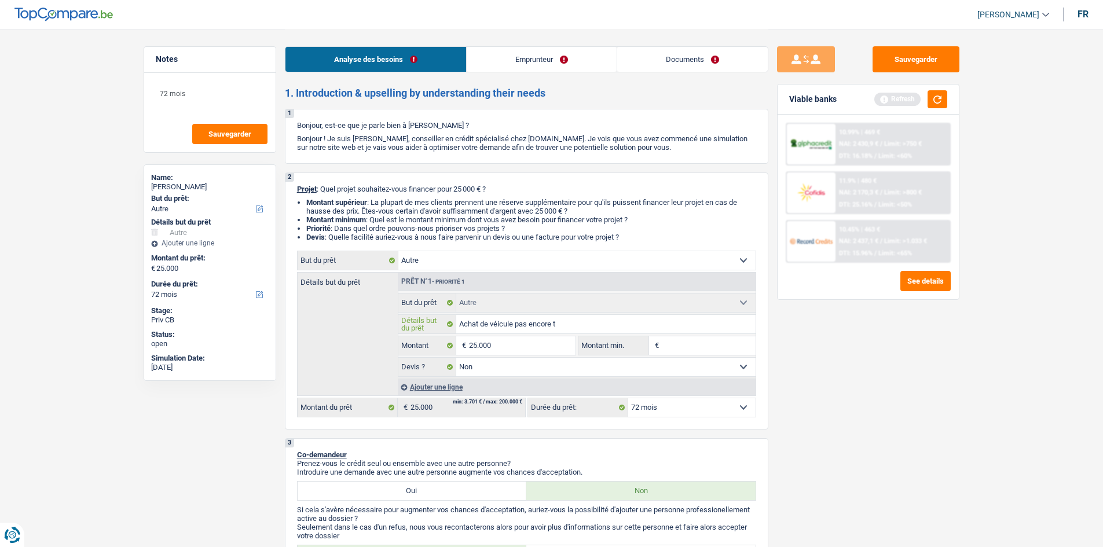
type input "Achat de véicule pas encore tr"
type input "Achat de véicule pas encore tro"
type input "Achat de véicule pas encore trou"
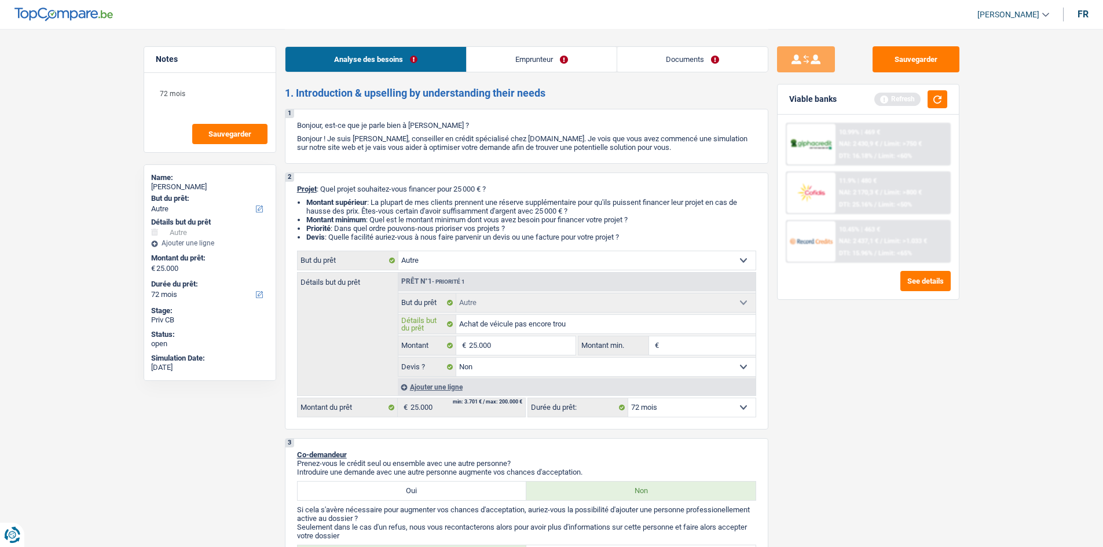
type input "Achat de véicule pas encore trouv"
type input "Achat de véicule pas encore trouvé"
click at [497, 322] on input "Achat de véicule pas encore trouvé" at bounding box center [605, 324] width 299 height 19
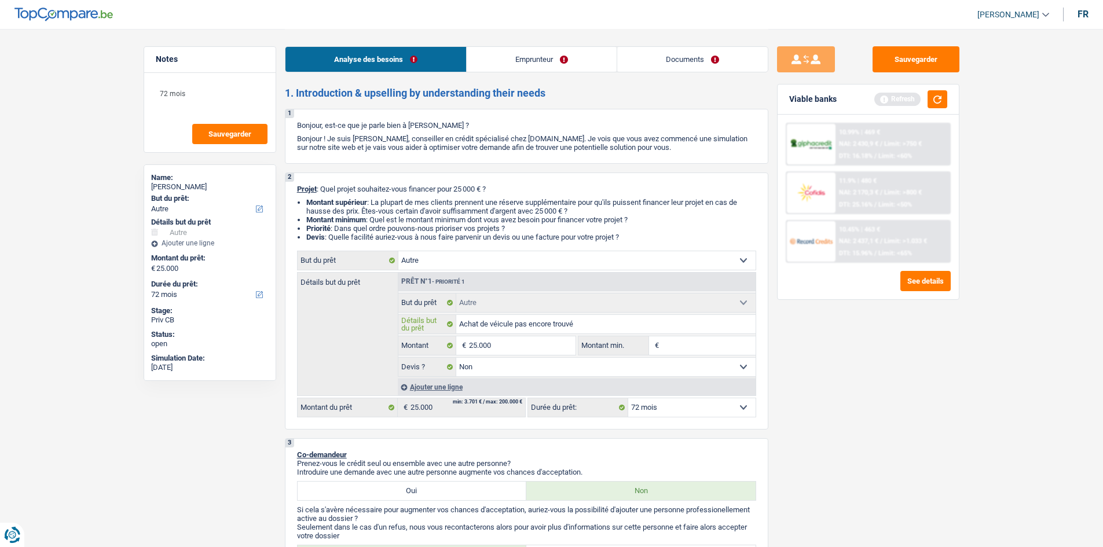
type input "Achat de véhicule pas encore trouvé"
click at [672, 340] on input "Montant min." at bounding box center [709, 345] width 94 height 19
click at [569, 346] on input "25.000" at bounding box center [522, 345] width 106 height 19
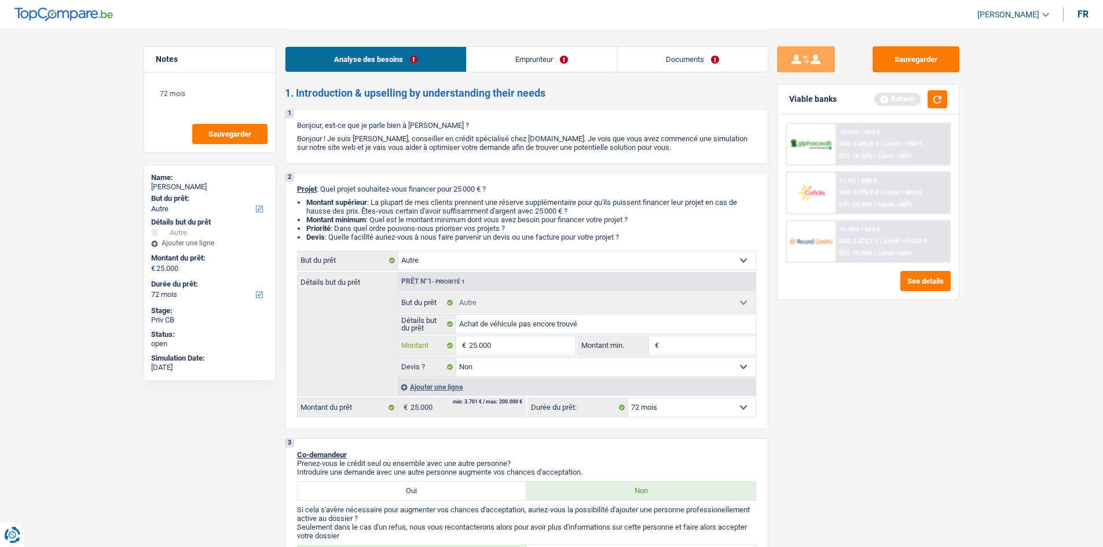
click at [569, 346] on input "25.000" at bounding box center [522, 345] width 106 height 19
click at [701, 348] on input "Montant min." at bounding box center [709, 345] width 94 height 19
paste input "25.000"
type input "25.000"
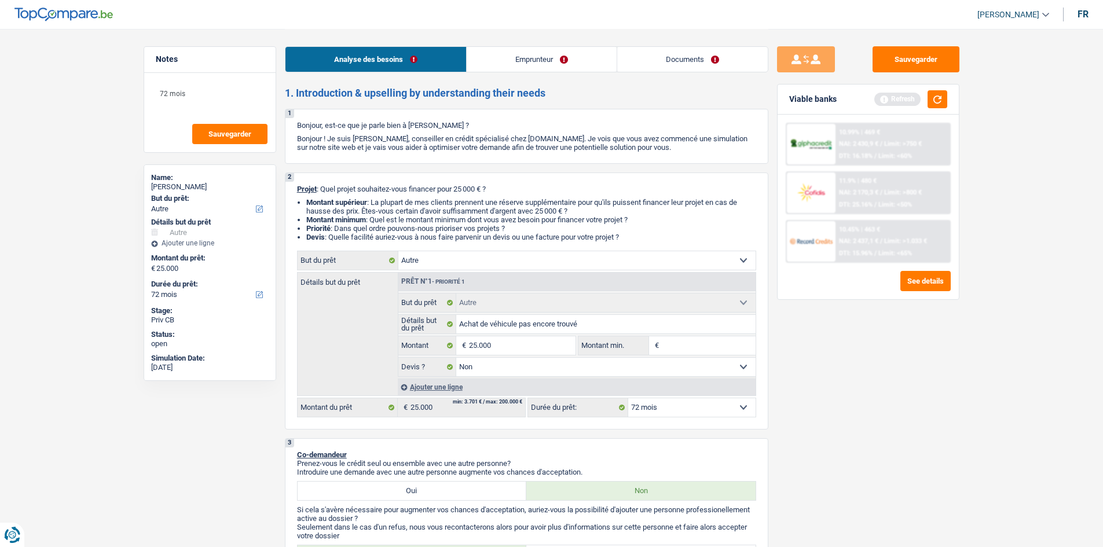
type input "25.000"
click at [791, 353] on div "Sauvegarder Viable banks Refresh 10.99% | 469 € NAI: 2 430,9 € / Limit: >750 € …" at bounding box center [868, 287] width 200 height 482
drag, startPoint x: 194, startPoint y: 96, endPoint x: 151, endPoint y: 94, distance: 42.9
click at [151, 94] on div "72 mois Sauvegarder" at bounding box center [209, 112] width 131 height 79
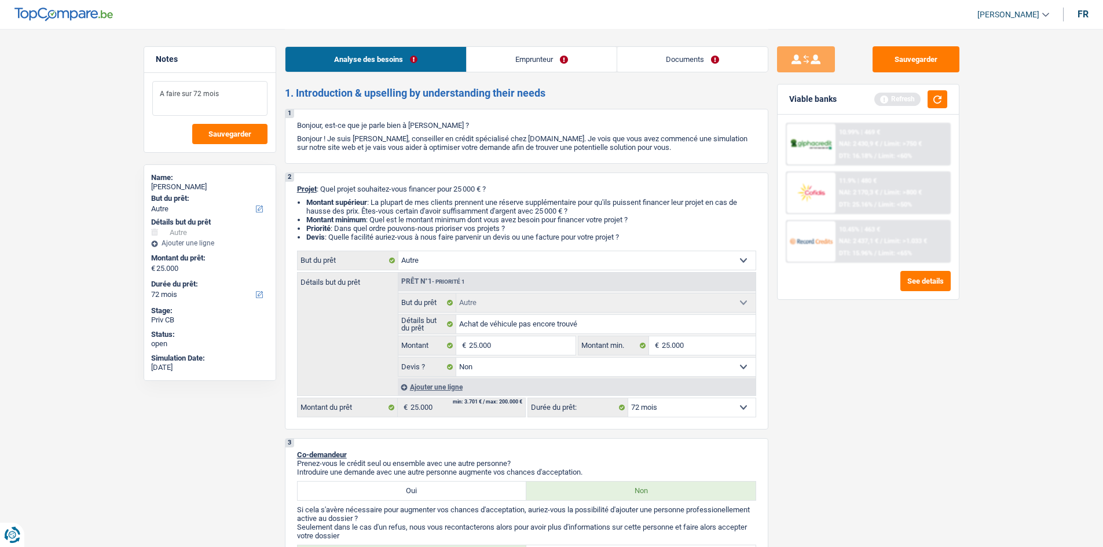
click at [230, 98] on textarea "A faire sur 72 mois" at bounding box center [209, 98] width 115 height 35
type textarea "A faire sur 72 mois"
click at [889, 367] on div "Sauvegarder Viable banks Refresh 10.99% | 469 € NAI: 2 430,9 € / Limit: >750 € …" at bounding box center [868, 287] width 200 height 482
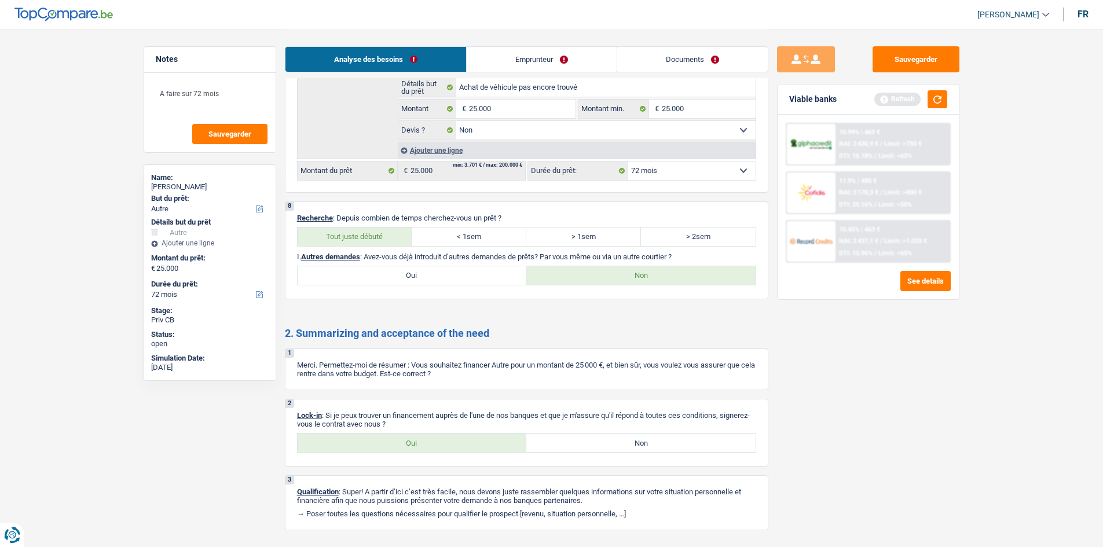
scroll to position [1070, 0]
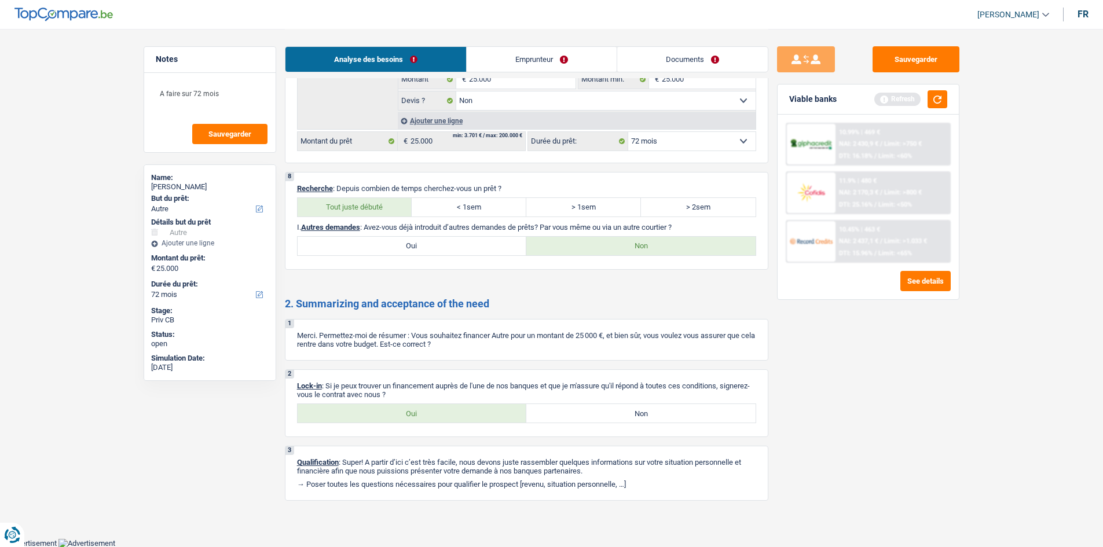
click at [424, 418] on label "Oui" at bounding box center [412, 413] width 229 height 19
click at [424, 418] on input "Oui" at bounding box center [412, 413] width 229 height 19
radio input "true"
click at [934, 98] on button "button" at bounding box center [937, 99] width 20 height 18
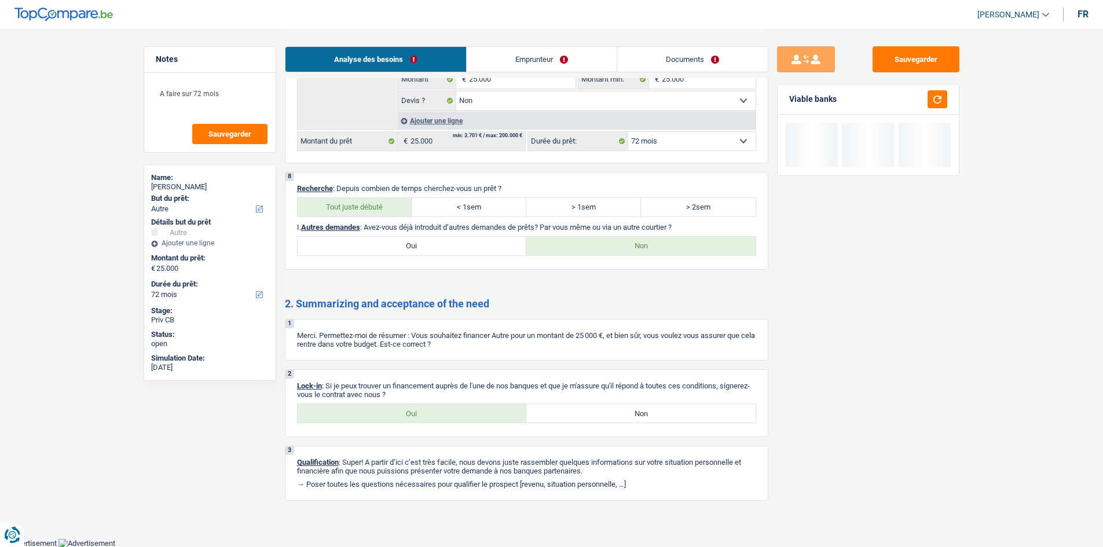
click at [519, 58] on link "Emprunteur" at bounding box center [542, 59] width 150 height 25
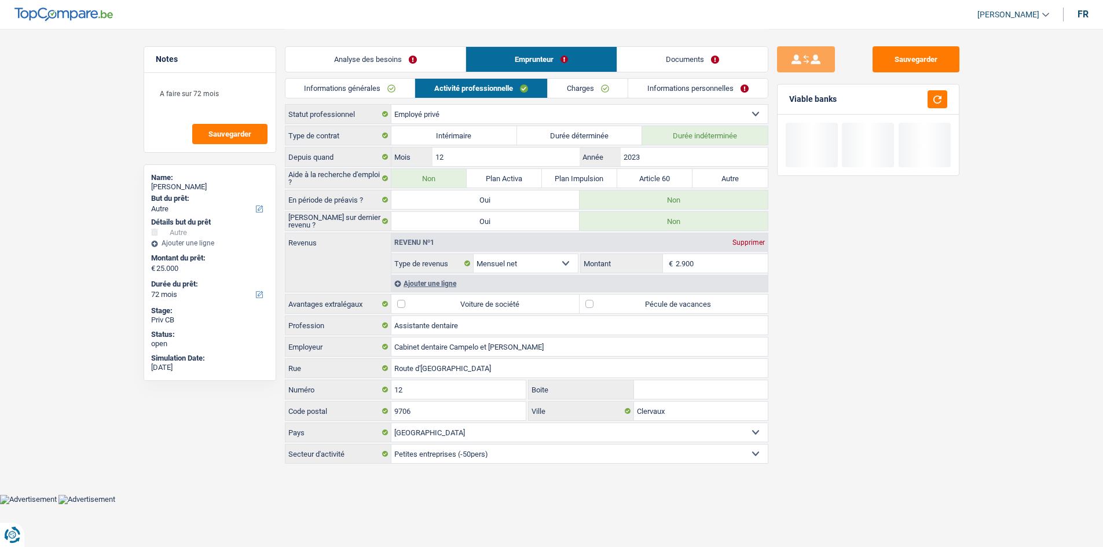
scroll to position [0, 0]
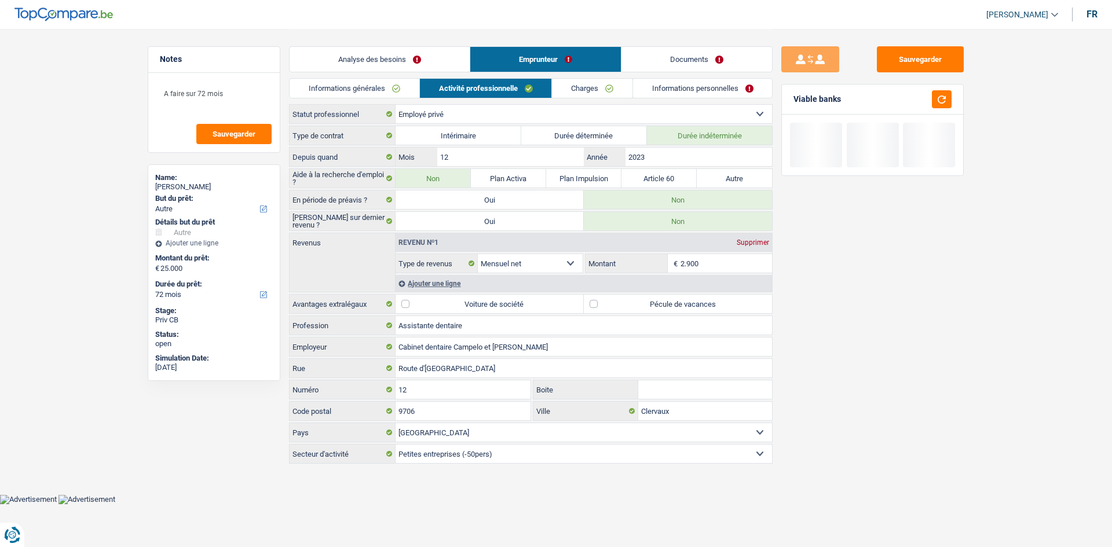
click at [577, 94] on link "Charges" at bounding box center [592, 88] width 80 height 19
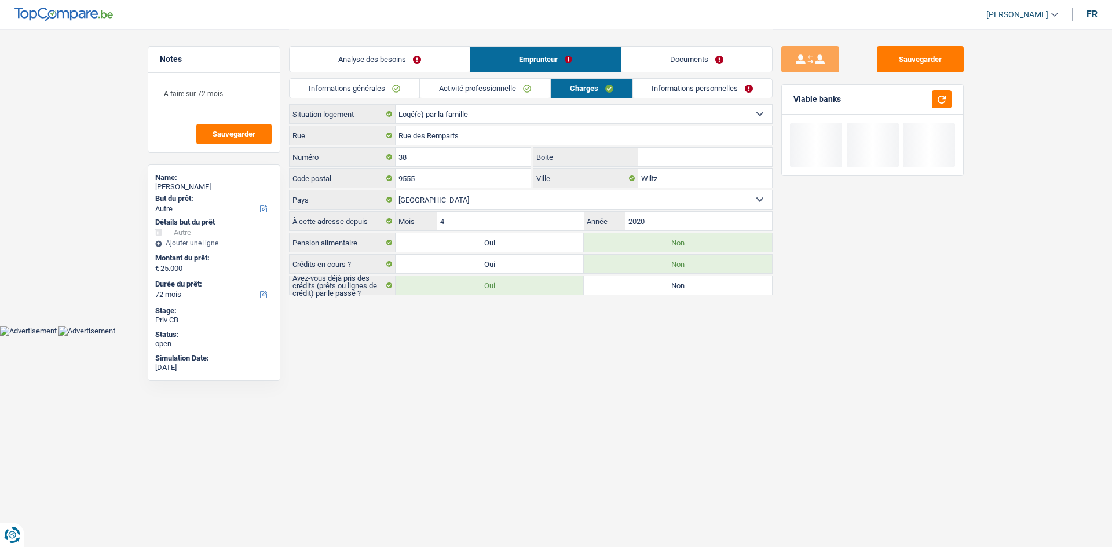
click at [650, 91] on link "Informations personnelles" at bounding box center [703, 88] width 140 height 19
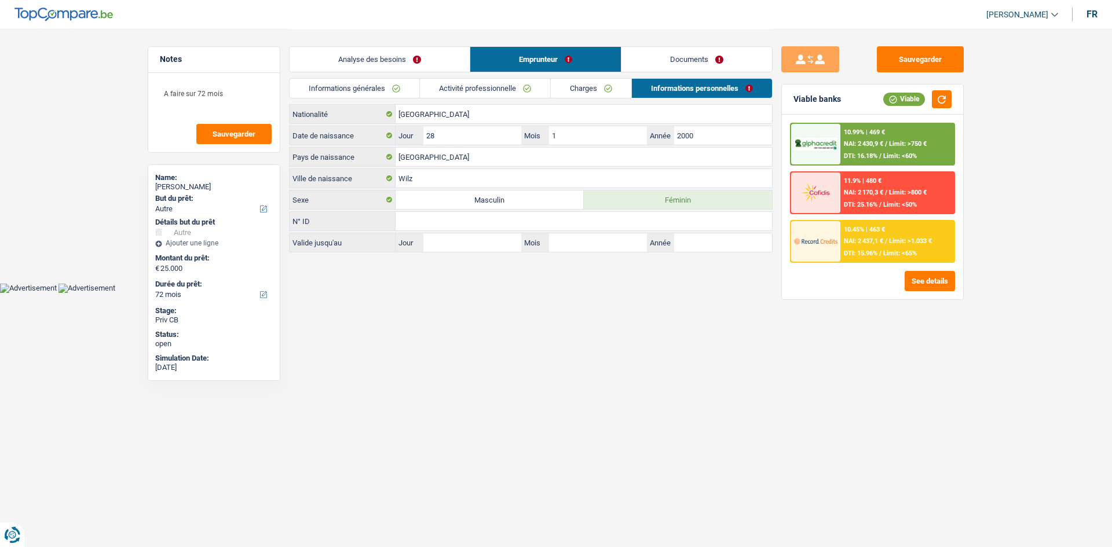
click at [698, 53] on link "Documents" at bounding box center [696, 59] width 151 height 25
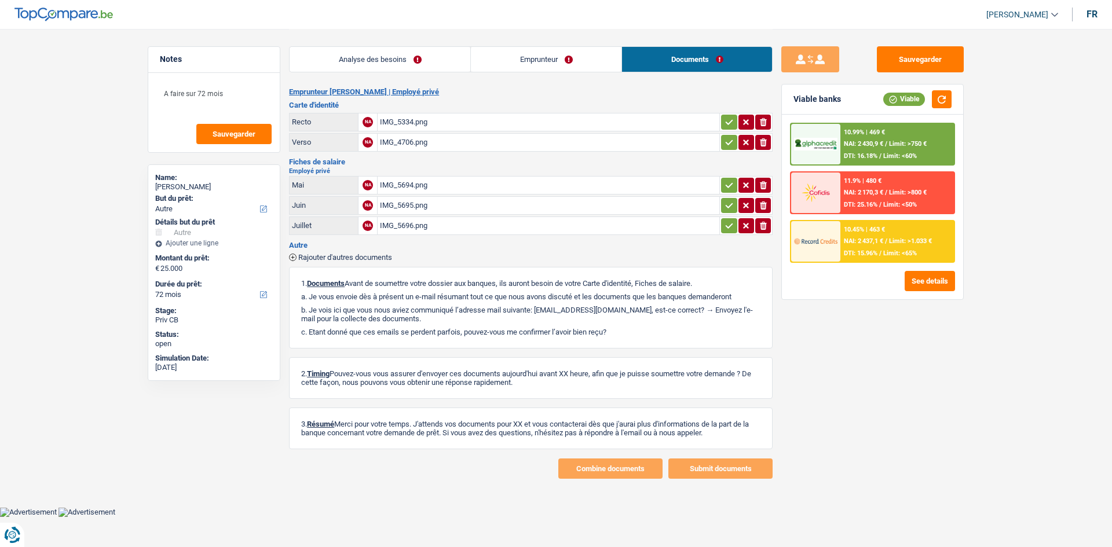
click at [428, 58] on link "Analyse des besoins" at bounding box center [379, 59] width 181 height 25
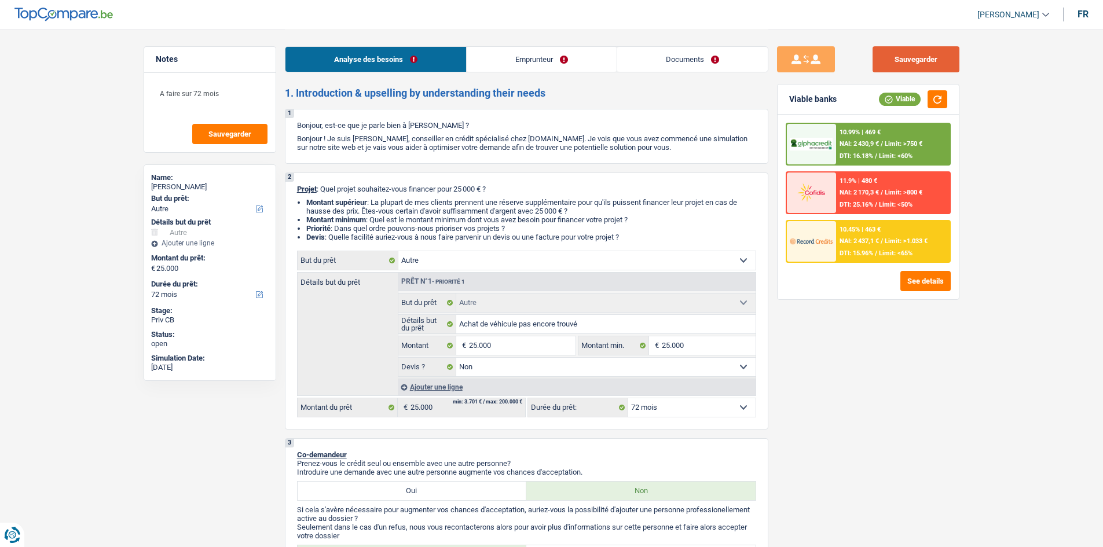
click at [936, 53] on button "Sauvegarder" at bounding box center [915, 59] width 87 height 26
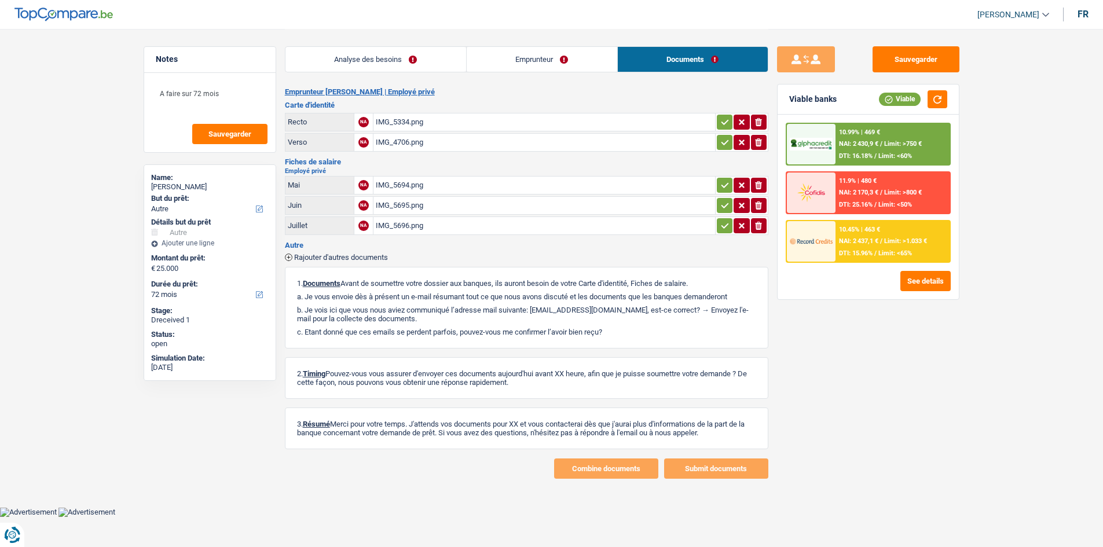
select select "other"
select select "72"
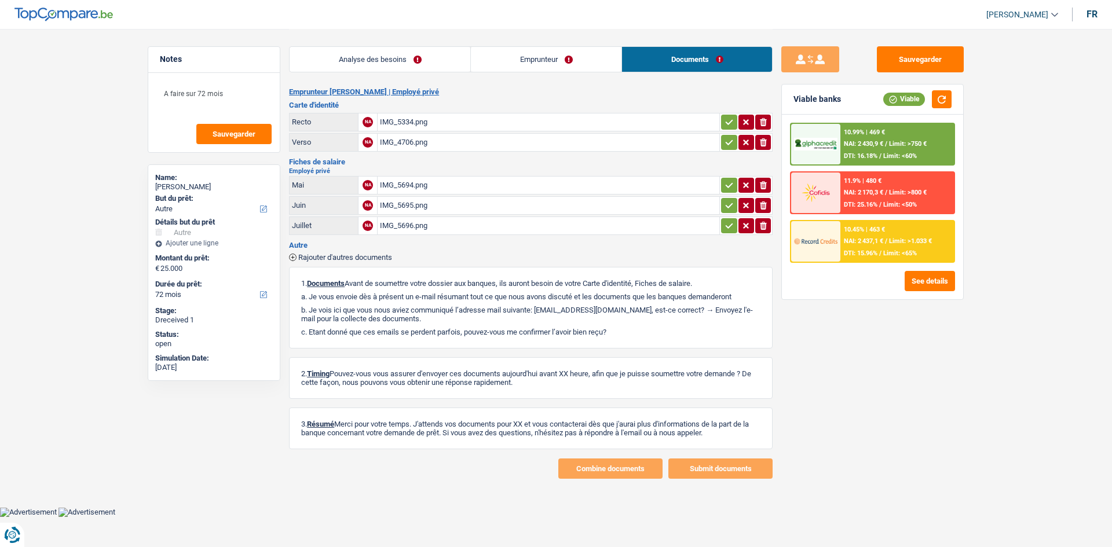
click at [534, 185] on div "IMG_5694.png" at bounding box center [548, 185] width 337 height 17
click at [479, 204] on div "IMG_5695.png" at bounding box center [548, 205] width 337 height 17
click at [483, 224] on div "IMG_5696.png" at bounding box center [548, 225] width 337 height 17
